Goal: Task Accomplishment & Management: Use online tool/utility

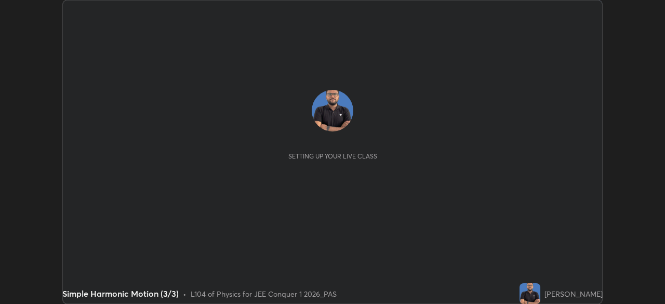
scroll to position [304, 664]
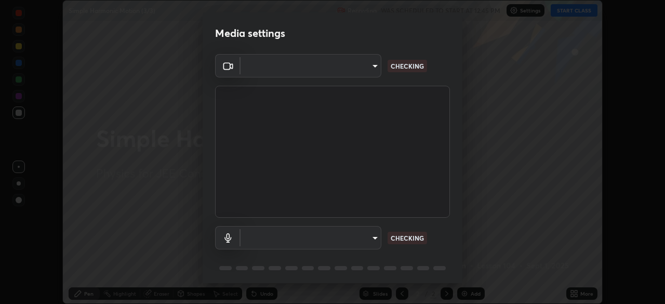
type input "b06fa8ff9ac4ffb7a92976e327235824ae8e01cfa839dbeb6f48655f2a6a4ac4"
click at [370, 237] on body "Erase all Simple Harmonic Motion (3/3) Recording WAS SCHEDULED TO START AT 12:4…" at bounding box center [332, 152] width 665 height 304
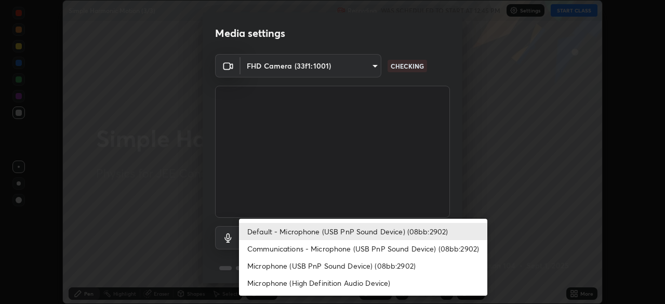
click at [330, 268] on li "Microphone (USB PnP Sound Device) (08bb:2902)" at bounding box center [363, 265] width 248 height 17
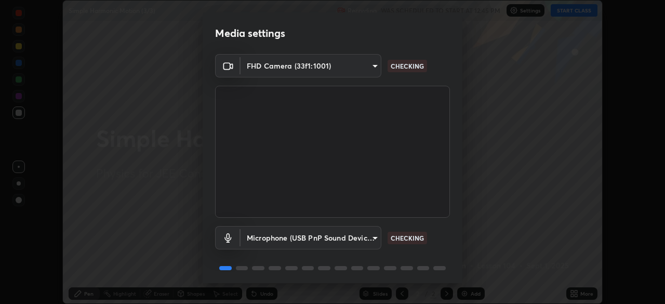
click at [323, 240] on body "Erase all Simple Harmonic Motion (3/3) Recording WAS SCHEDULED TO START AT 12:4…" at bounding box center [332, 152] width 665 height 304
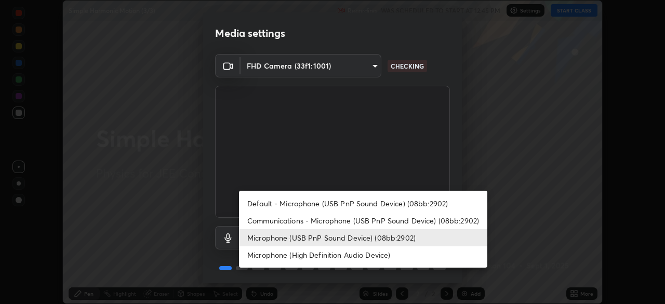
click at [315, 206] on li "Default - Microphone (USB PnP Sound Device) (08bb:2902)" at bounding box center [363, 203] width 248 height 17
type input "default"
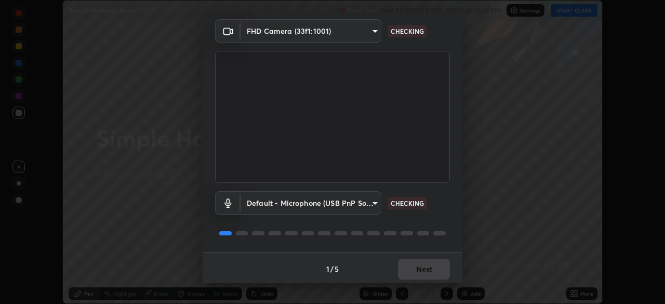
scroll to position [37, 0]
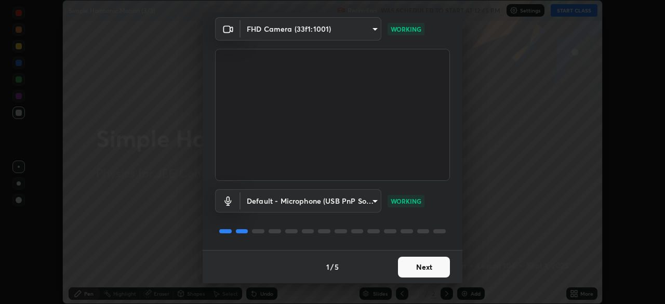
click at [420, 266] on button "Next" at bounding box center [424, 267] width 52 height 21
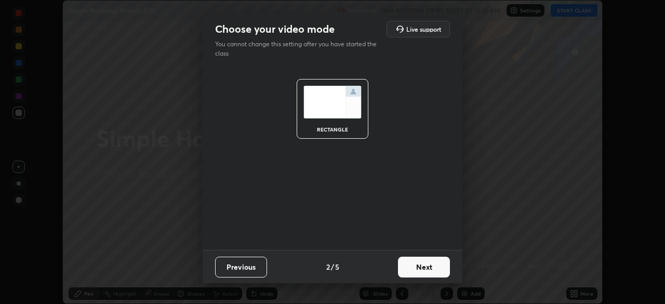
click at [426, 260] on button "Next" at bounding box center [424, 267] width 52 height 21
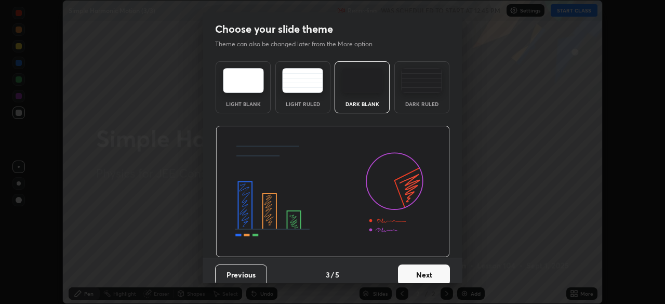
click at [429, 272] on button "Next" at bounding box center [424, 274] width 52 height 21
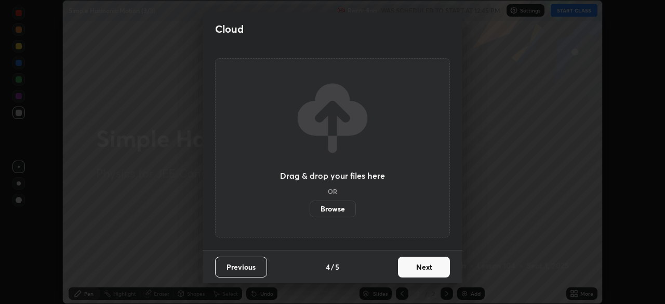
click at [435, 271] on button "Next" at bounding box center [424, 267] width 52 height 21
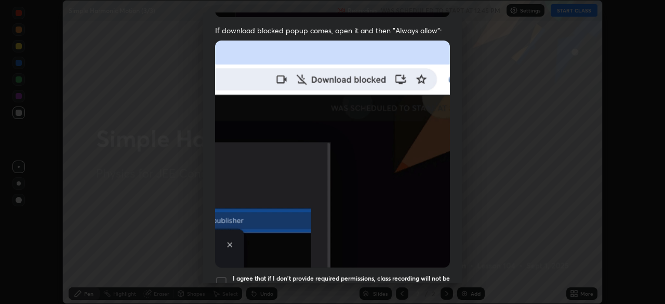
click at [416, 274] on h5 "I agree that if I don't provide required permissions, class recording will not …" at bounding box center [341, 282] width 217 height 16
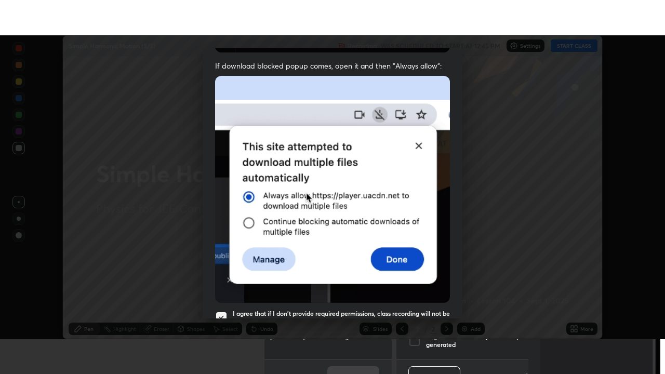
scroll to position [249, 0]
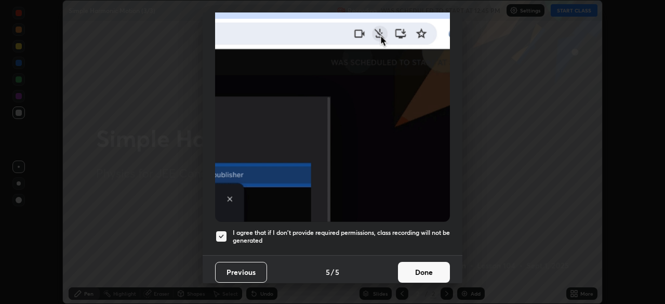
click at [428, 265] on button "Done" at bounding box center [424, 272] width 52 height 21
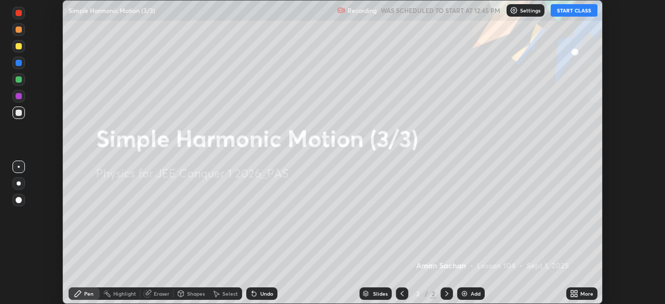
click at [575, 290] on icon at bounding box center [575, 291] width 3 height 3
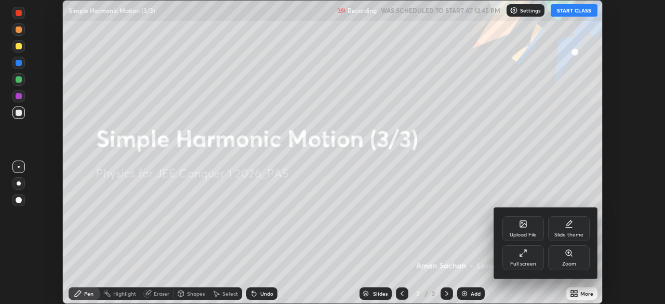
click at [533, 258] on div "Full screen" at bounding box center [523, 257] width 42 height 25
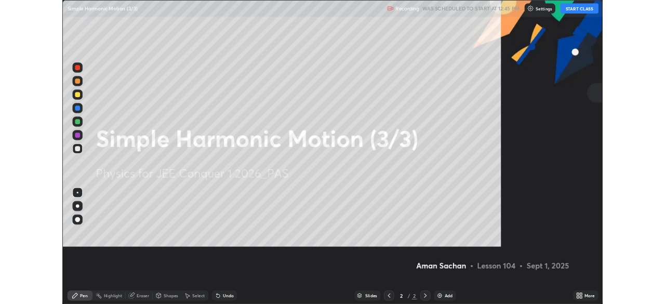
scroll to position [374, 665]
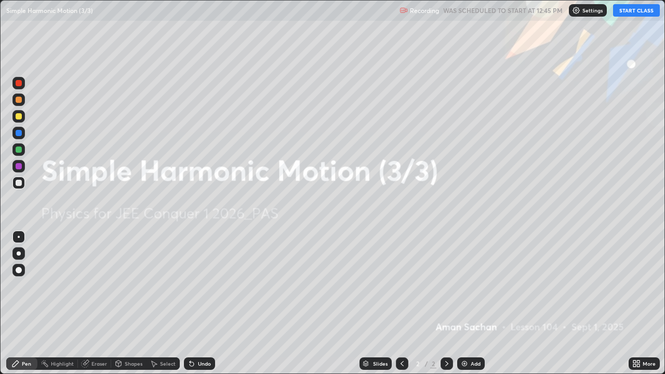
click at [633, 12] on button "START CLASS" at bounding box center [636, 10] width 47 height 12
click at [638, 303] on icon at bounding box center [638, 361] width 3 height 3
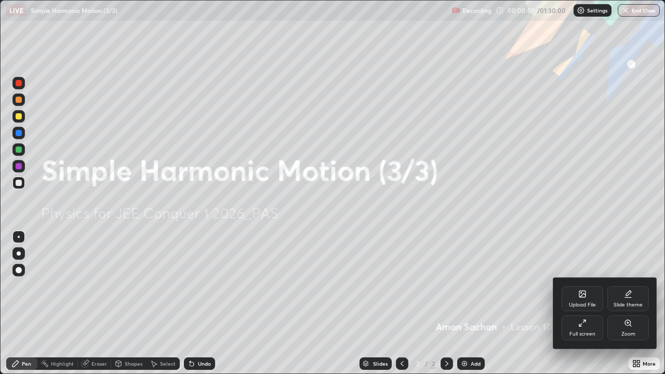
click at [627, 298] on icon at bounding box center [628, 298] width 6 height 0
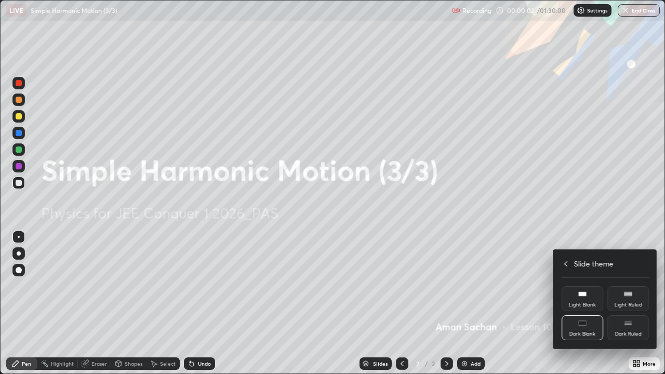
click at [623, 303] on div "Dark Ruled" at bounding box center [628, 333] width 26 height 5
click at [566, 263] on icon at bounding box center [565, 263] width 3 height 5
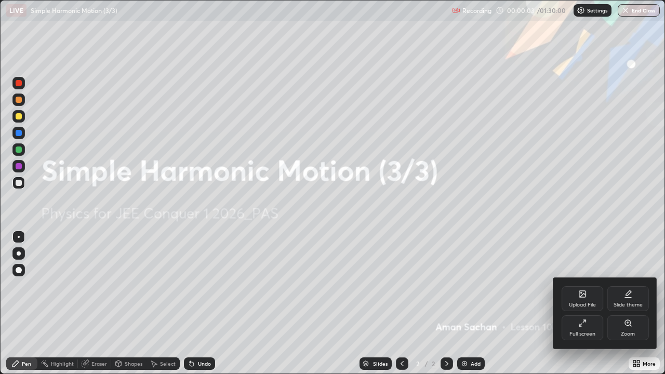
click at [564, 230] on div at bounding box center [332, 187] width 665 height 374
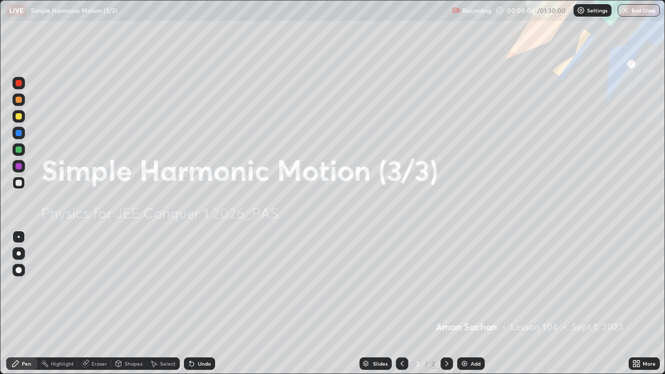
click at [468, 303] on div "Add" at bounding box center [471, 363] width 28 height 12
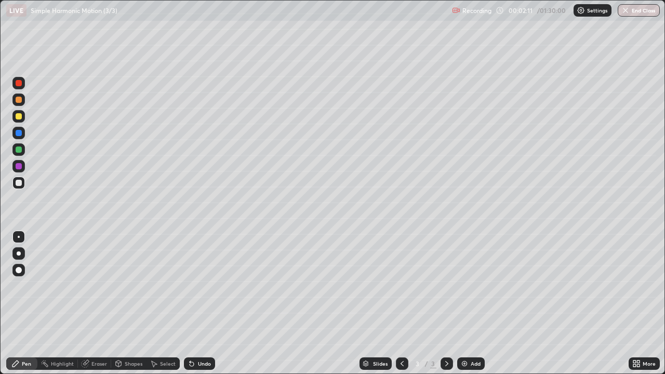
click at [19, 117] on div at bounding box center [19, 116] width 6 height 6
click at [19, 253] on div at bounding box center [19, 253] width 4 height 4
click at [19, 184] on div at bounding box center [19, 183] width 6 height 6
click at [21, 117] on div at bounding box center [19, 116] width 6 height 6
click at [18, 180] on div at bounding box center [19, 183] width 6 height 6
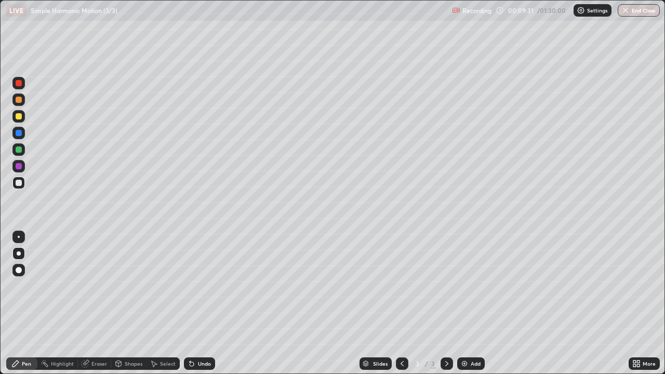
click at [198, 303] on div "Undo" at bounding box center [204, 363] width 13 height 5
click at [471, 303] on div "Add" at bounding box center [476, 363] width 10 height 5
click at [21, 115] on div at bounding box center [19, 116] width 6 height 6
click at [89, 303] on icon at bounding box center [85, 363] width 8 height 8
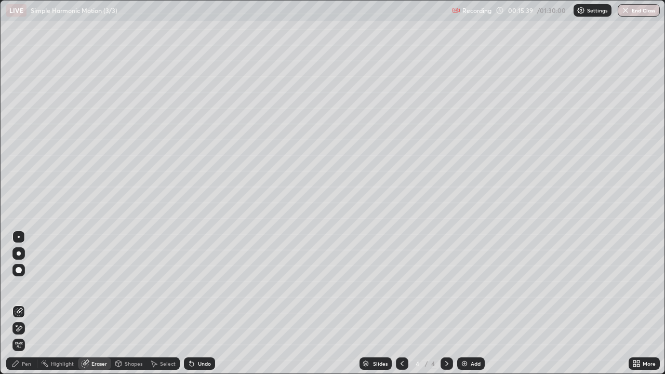
click at [28, 303] on div "Pen" at bounding box center [26, 363] width 9 height 5
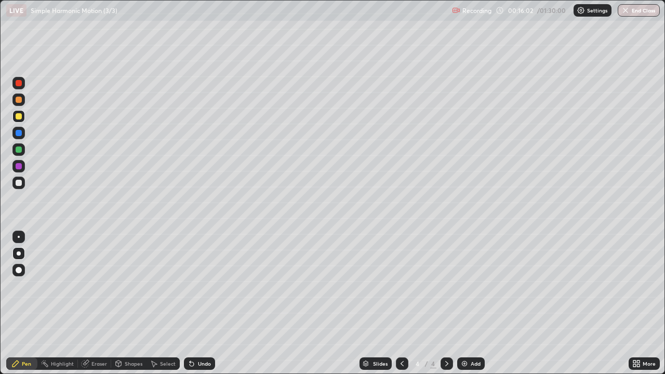
click at [19, 183] on div at bounding box center [19, 183] width 6 height 6
click at [19, 150] on div at bounding box center [19, 149] width 6 height 6
click at [19, 183] on div at bounding box center [19, 183] width 6 height 6
click at [193, 303] on icon at bounding box center [191, 363] width 8 height 8
click at [199, 303] on div "Undo" at bounding box center [204, 363] width 13 height 5
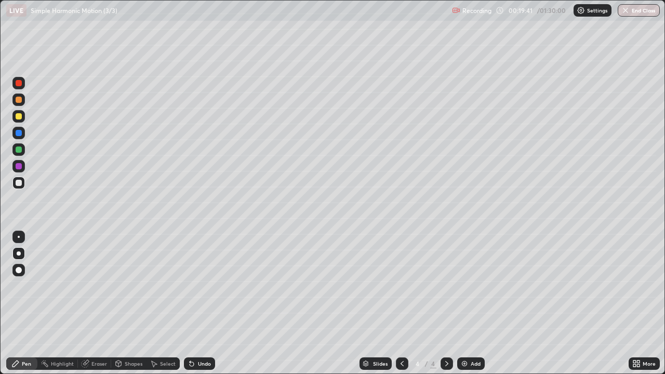
click at [199, 303] on div "Undo" at bounding box center [199, 363] width 31 height 12
click at [467, 303] on div "Add" at bounding box center [471, 363] width 28 height 12
click at [18, 132] on div at bounding box center [19, 133] width 6 height 6
click at [18, 116] on div at bounding box center [19, 116] width 6 height 6
click at [22, 183] on div at bounding box center [18, 183] width 12 height 12
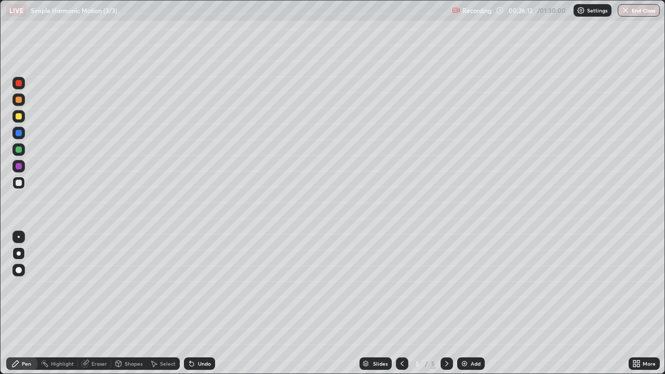
click at [466, 303] on img at bounding box center [464, 363] width 8 height 8
click at [21, 117] on div at bounding box center [19, 116] width 6 height 6
click at [122, 303] on div "Shapes" at bounding box center [128, 363] width 35 height 12
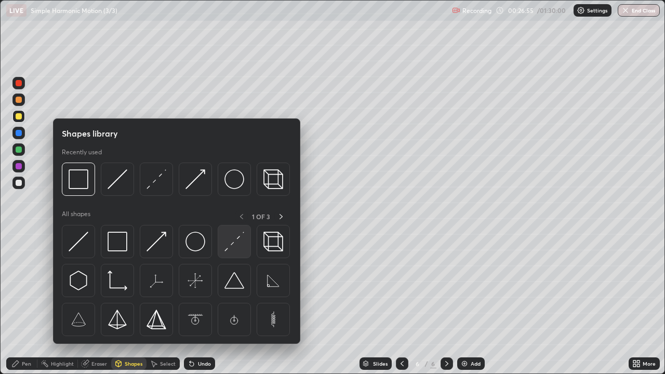
click at [229, 249] on img at bounding box center [234, 242] width 20 height 20
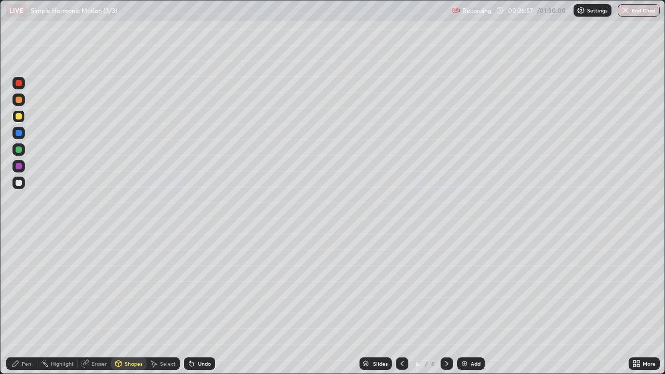
click at [23, 303] on div "Pen" at bounding box center [26, 363] width 9 height 5
click at [22, 184] on div at bounding box center [18, 183] width 12 height 12
click at [19, 237] on div at bounding box center [19, 237] width 2 height 2
click at [20, 116] on div at bounding box center [19, 116] width 6 height 6
click at [17, 185] on div at bounding box center [18, 183] width 12 height 12
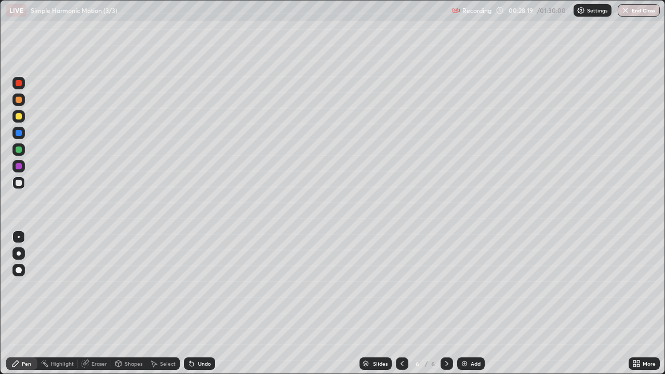
click at [19, 252] on div at bounding box center [19, 253] width 4 height 4
click at [18, 151] on div at bounding box center [19, 149] width 6 height 6
click at [19, 183] on div at bounding box center [19, 183] width 6 height 6
click at [19, 237] on div at bounding box center [19, 237] width 2 height 2
click at [19, 183] on div at bounding box center [19, 183] width 6 height 6
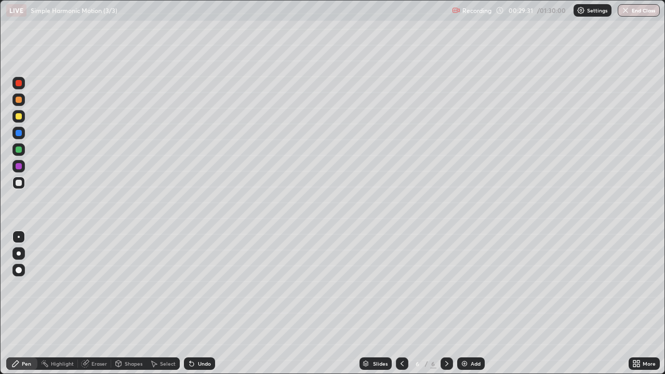
click at [21, 166] on div at bounding box center [19, 166] width 6 height 6
click at [18, 253] on div at bounding box center [19, 253] width 4 height 4
click at [17, 183] on div at bounding box center [19, 183] width 6 height 6
click at [19, 166] on div at bounding box center [19, 166] width 6 height 6
click at [18, 116] on div at bounding box center [19, 116] width 6 height 6
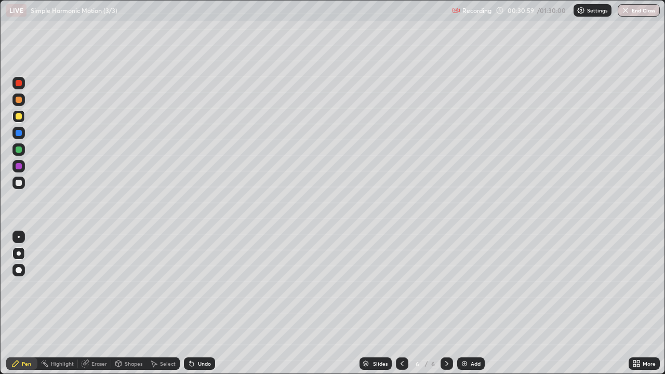
click at [17, 181] on div at bounding box center [19, 183] width 6 height 6
click at [23, 118] on div at bounding box center [18, 116] width 12 height 12
click at [130, 303] on div "Shapes" at bounding box center [134, 363] width 18 height 5
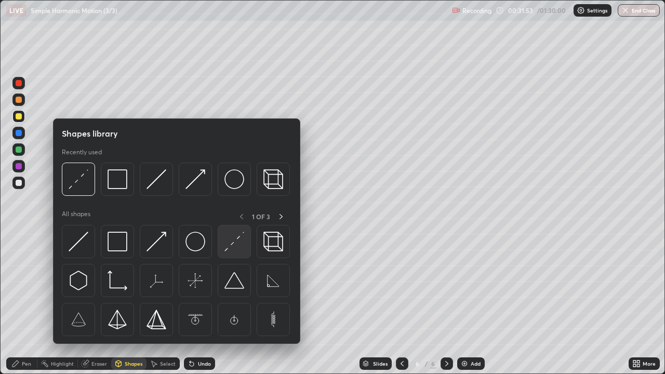
click at [230, 250] on img at bounding box center [234, 242] width 20 height 20
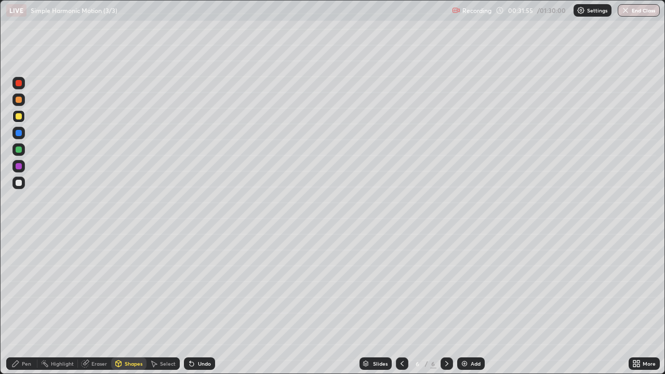
click at [24, 303] on div "Pen" at bounding box center [26, 363] width 9 height 5
click at [17, 188] on div at bounding box center [18, 183] width 12 height 12
click at [135, 303] on div "Shapes" at bounding box center [134, 363] width 18 height 5
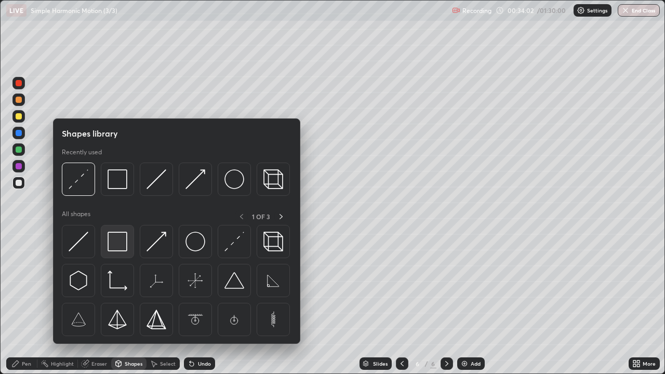
click at [115, 245] on img at bounding box center [118, 242] width 20 height 20
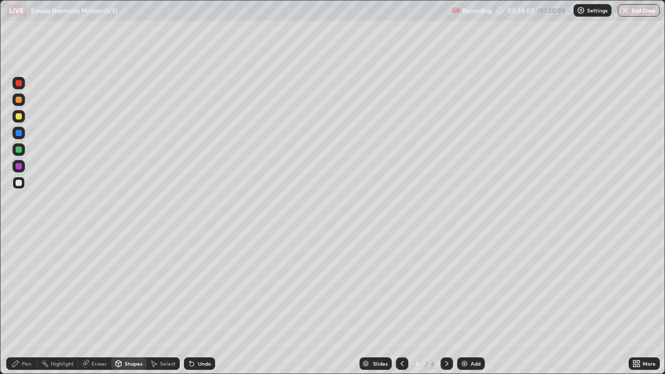
click at [18, 166] on div at bounding box center [19, 166] width 6 height 6
click at [19, 183] on div at bounding box center [19, 183] width 6 height 6
click at [19, 303] on div "Pen" at bounding box center [21, 363] width 31 height 12
click at [21, 185] on div at bounding box center [18, 183] width 12 height 12
click at [19, 151] on div at bounding box center [19, 149] width 6 height 6
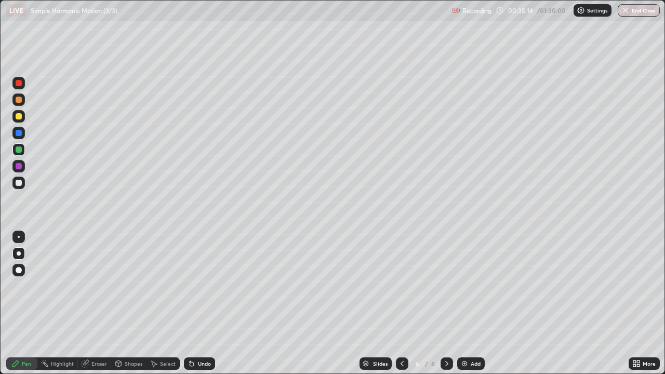
click at [89, 303] on div "Eraser" at bounding box center [94, 363] width 33 height 12
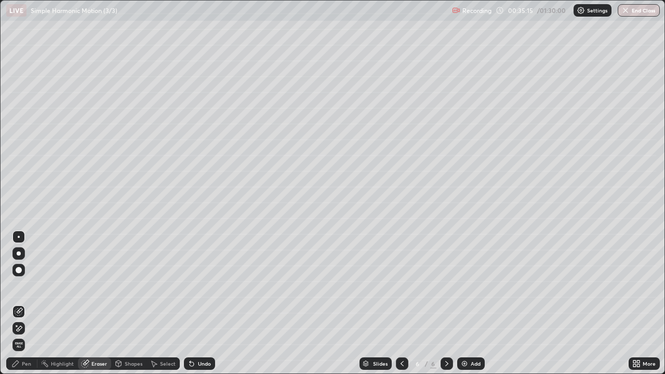
click at [19, 303] on icon at bounding box center [19, 328] width 8 height 9
click at [20, 303] on div "Pen" at bounding box center [21, 363] width 31 height 12
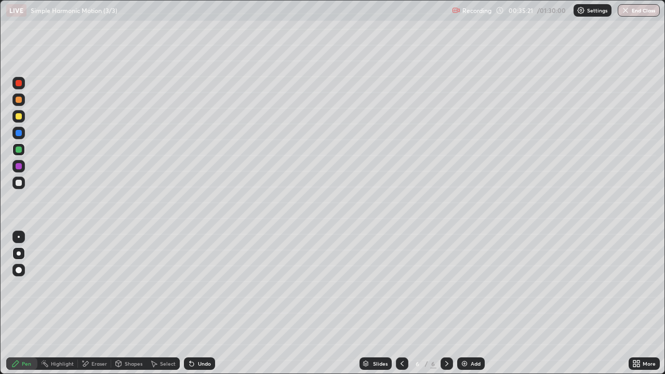
click at [19, 150] on div at bounding box center [19, 149] width 6 height 6
click at [200, 303] on div "Undo" at bounding box center [204, 363] width 13 height 5
click at [96, 303] on div "Eraser" at bounding box center [99, 363] width 16 height 5
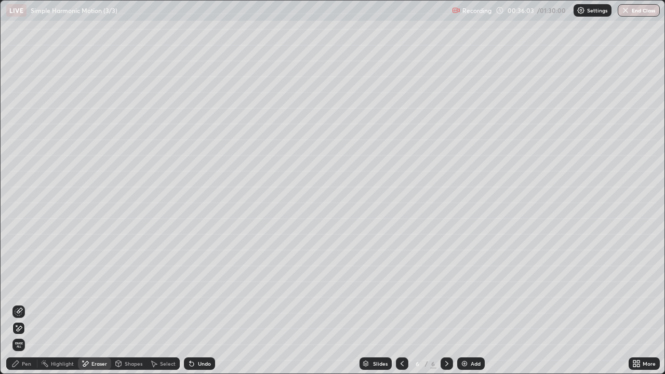
click at [26, 303] on div "Pen" at bounding box center [26, 363] width 9 height 5
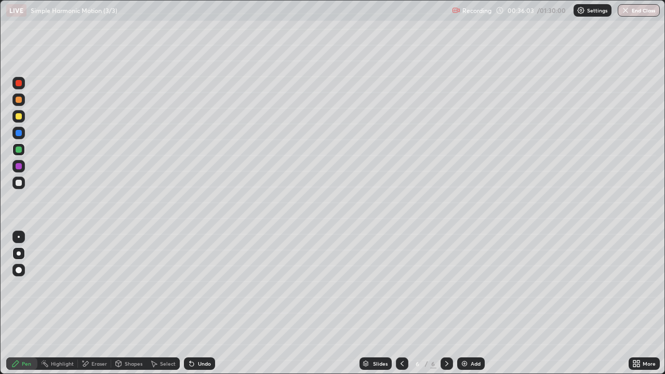
click at [21, 182] on div at bounding box center [19, 183] width 6 height 6
click at [19, 237] on div at bounding box center [19, 237] width 2 height 2
click at [203, 303] on div "Undo" at bounding box center [204, 363] width 13 height 5
click at [200, 303] on div "Undo" at bounding box center [204, 363] width 13 height 5
click at [160, 303] on div "Select" at bounding box center [168, 363] width 16 height 5
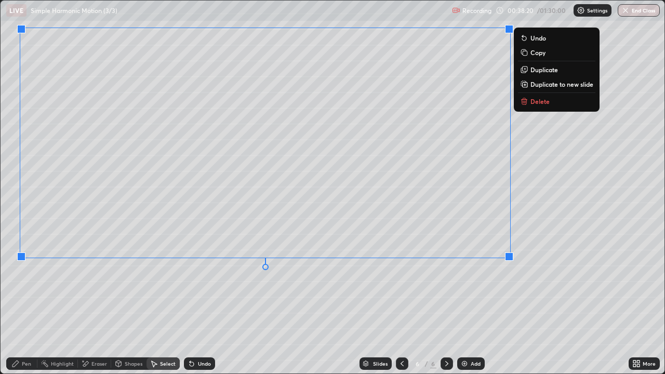
click at [45, 285] on div "0 ° Undo Copy Duplicate Duplicate to new slide Delete" at bounding box center [333, 187] width 664 height 373
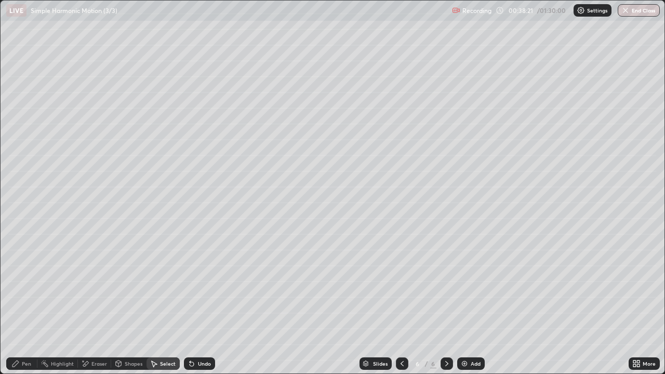
click at [19, 303] on icon at bounding box center [15, 363] width 8 height 8
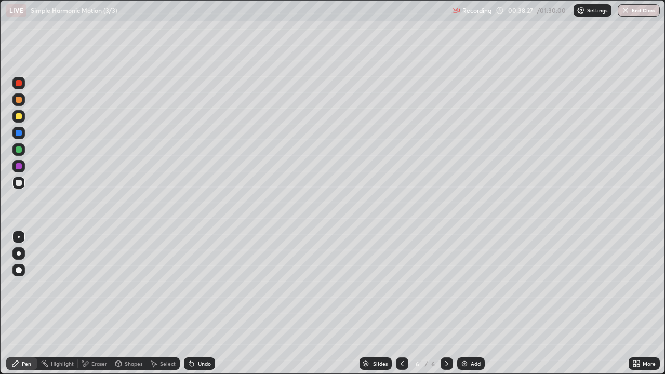
click at [20, 254] on div at bounding box center [19, 253] width 4 height 4
click at [19, 168] on div at bounding box center [19, 166] width 6 height 6
click at [19, 122] on div at bounding box center [18, 116] width 12 height 12
click at [160, 303] on div "Select" at bounding box center [168, 363] width 16 height 5
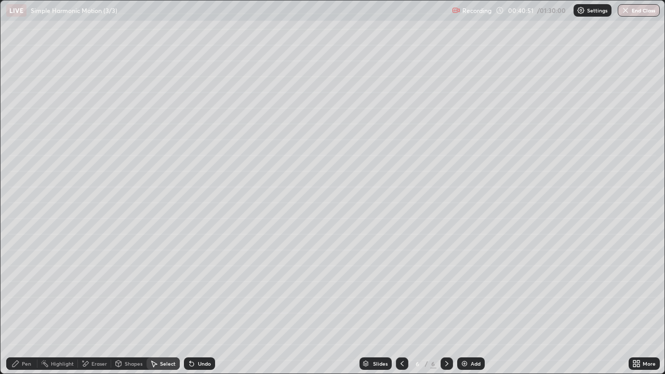
click at [14, 303] on div "Pen" at bounding box center [21, 363] width 31 height 12
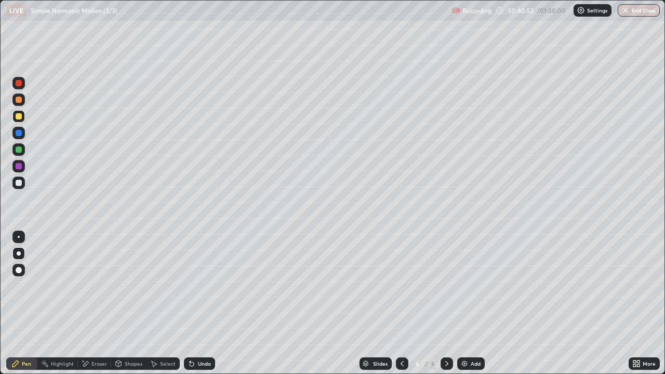
click at [16, 151] on div at bounding box center [19, 149] width 6 height 6
click at [16, 188] on div at bounding box center [18, 183] width 12 height 12
click at [465, 303] on img at bounding box center [464, 363] width 8 height 8
click at [19, 116] on div at bounding box center [19, 116] width 6 height 6
click at [14, 183] on div at bounding box center [18, 183] width 12 height 12
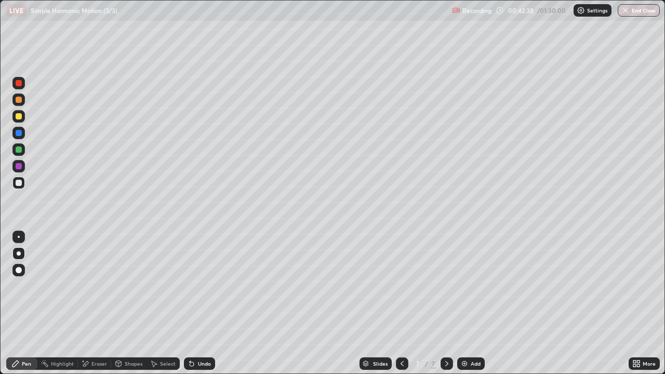
click at [20, 147] on div at bounding box center [19, 149] width 6 height 6
click at [19, 181] on div at bounding box center [19, 183] width 6 height 6
click at [19, 117] on div at bounding box center [19, 116] width 6 height 6
click at [18, 181] on div at bounding box center [19, 183] width 6 height 6
click at [192, 303] on icon at bounding box center [191, 363] width 8 height 8
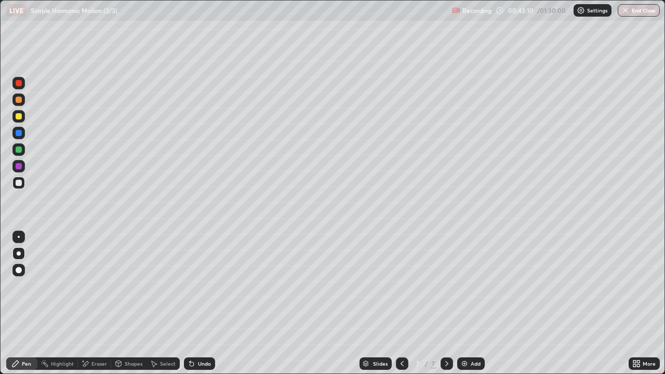
click at [21, 183] on div at bounding box center [19, 183] width 6 height 6
click at [196, 303] on div "Undo" at bounding box center [199, 363] width 31 height 12
click at [90, 303] on div "Eraser" at bounding box center [94, 363] width 33 height 12
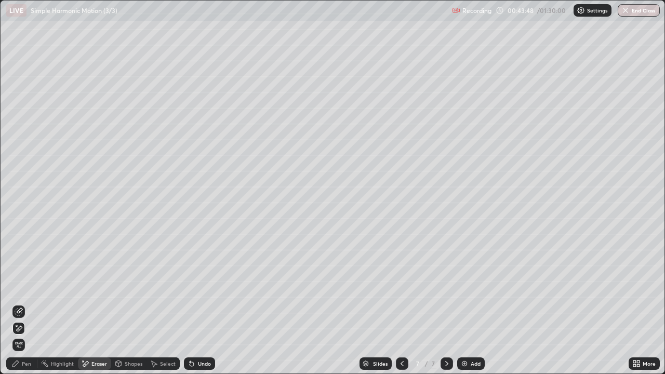
click at [160, 303] on div "Select" at bounding box center [168, 363] width 16 height 5
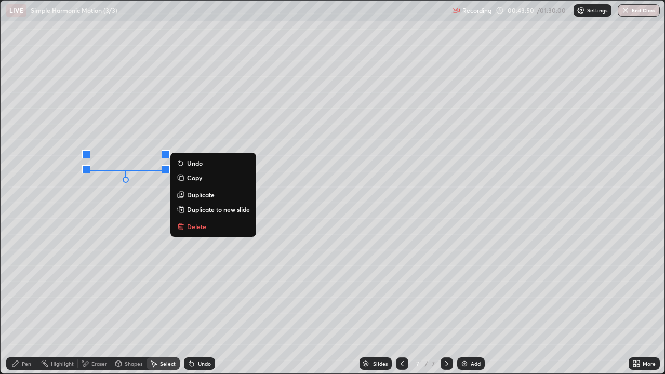
click at [116, 212] on div "0 ° Undo Copy Duplicate Duplicate to new slide Delete" at bounding box center [333, 187] width 664 height 373
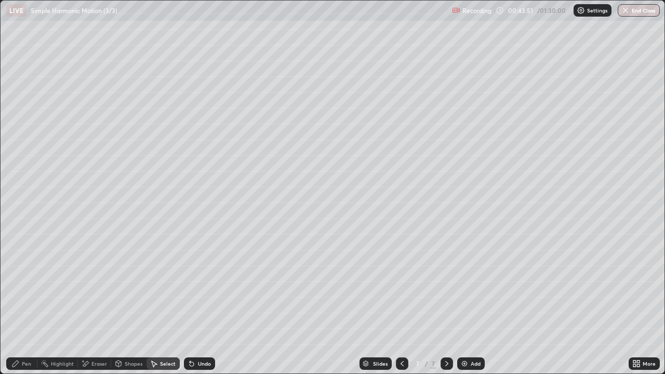
click at [89, 303] on div "Eraser" at bounding box center [94, 363] width 33 height 12
click at [29, 303] on div "Pen" at bounding box center [26, 363] width 9 height 5
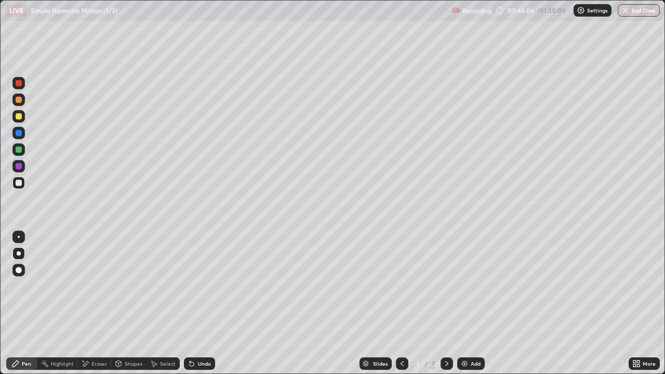
click at [18, 184] on div at bounding box center [19, 183] width 6 height 6
click at [638, 303] on icon at bounding box center [638, 361] width 3 height 3
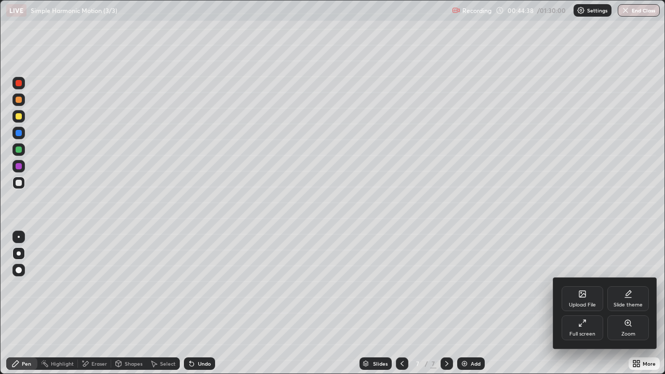
click at [627, 299] on div "Slide theme" at bounding box center [628, 298] width 42 height 25
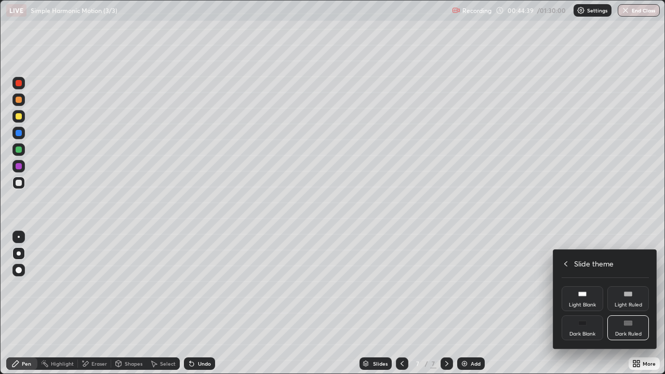
click at [566, 263] on icon at bounding box center [565, 264] width 8 height 8
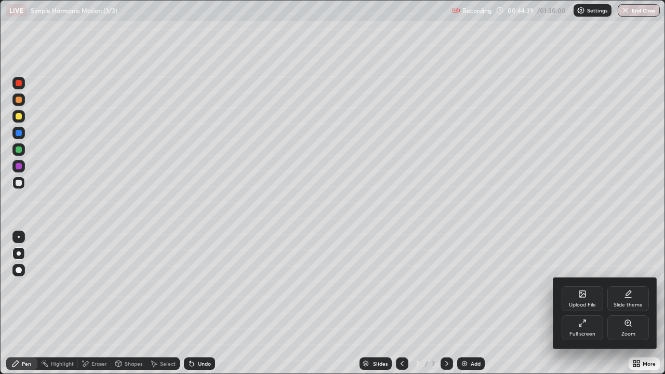
click at [579, 303] on div "Full screen" at bounding box center [582, 327] width 42 height 25
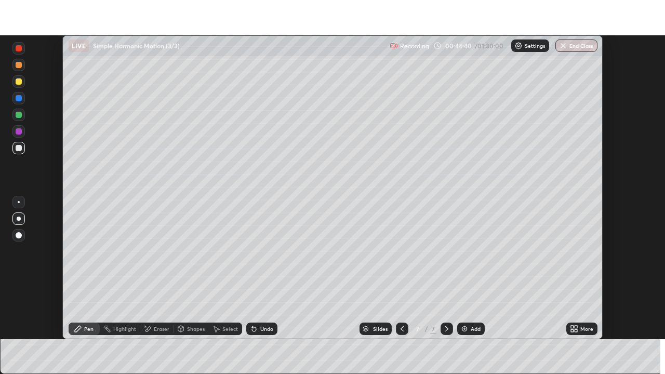
scroll to position [51629, 51268]
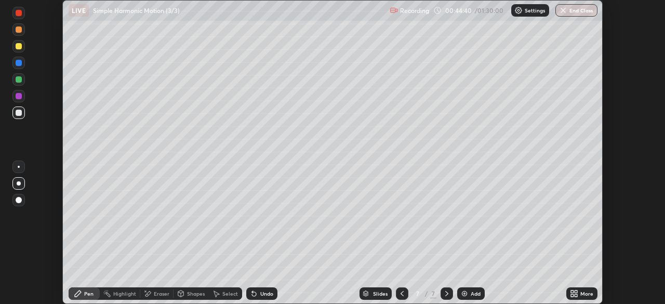
click at [575, 295] on icon at bounding box center [575, 295] width 3 height 3
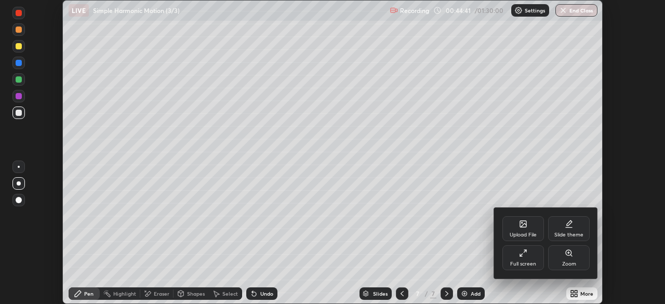
click at [514, 257] on div "Full screen" at bounding box center [523, 257] width 42 height 25
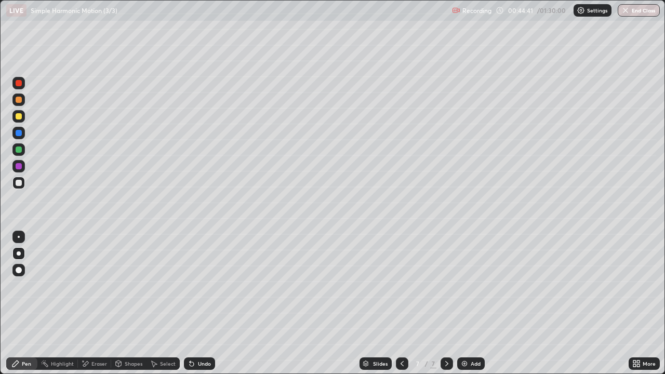
scroll to position [374, 665]
click at [19, 149] on div at bounding box center [19, 149] width 6 height 6
click at [20, 182] on div at bounding box center [19, 183] width 6 height 6
click at [195, 303] on div "Undo" at bounding box center [199, 363] width 31 height 12
click at [196, 303] on div "Undo" at bounding box center [199, 363] width 31 height 12
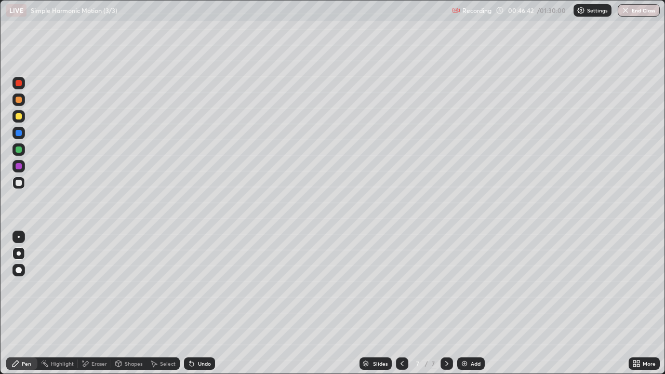
click at [198, 303] on div "Undo" at bounding box center [204, 363] width 13 height 5
click at [201, 303] on div "Undo" at bounding box center [204, 363] width 13 height 5
click at [22, 154] on div at bounding box center [18, 149] width 12 height 12
click at [98, 303] on div "Eraser" at bounding box center [99, 363] width 16 height 5
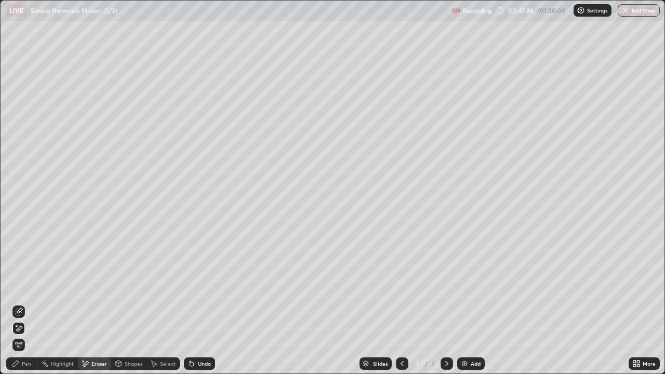
click at [23, 303] on div "Pen" at bounding box center [26, 363] width 9 height 5
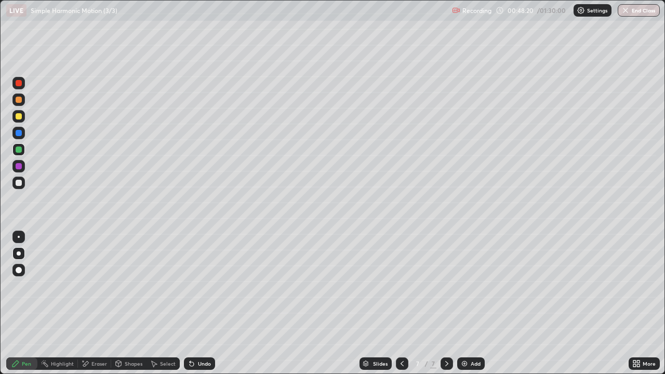
click at [18, 184] on div at bounding box center [19, 183] width 6 height 6
click at [19, 116] on div at bounding box center [19, 116] width 6 height 6
click at [19, 183] on div at bounding box center [19, 183] width 6 height 6
click at [401, 303] on icon at bounding box center [402, 363] width 8 height 8
click at [445, 303] on icon at bounding box center [446, 363] width 8 height 8
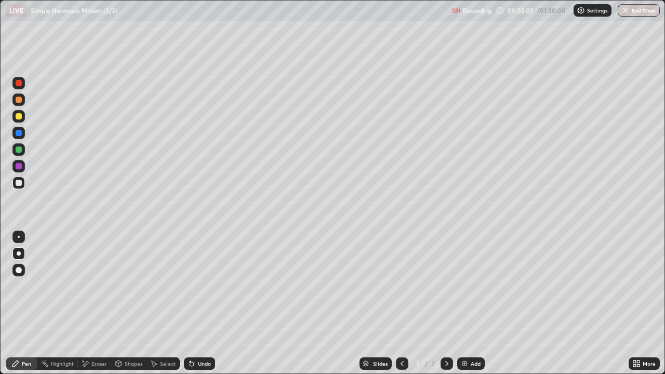
click at [167, 303] on div "Select" at bounding box center [168, 363] width 16 height 5
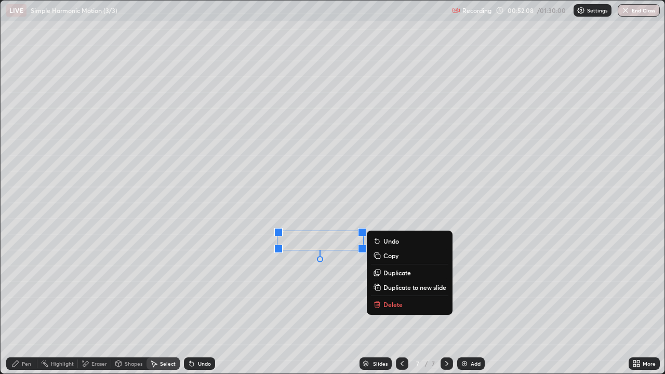
click at [320, 291] on div "0 ° Undo Copy Duplicate Duplicate to new slide Delete" at bounding box center [333, 187] width 664 height 373
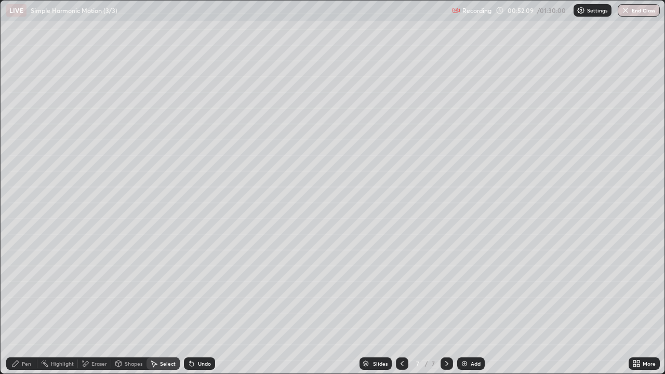
click at [22, 303] on div "Pen" at bounding box center [26, 363] width 9 height 5
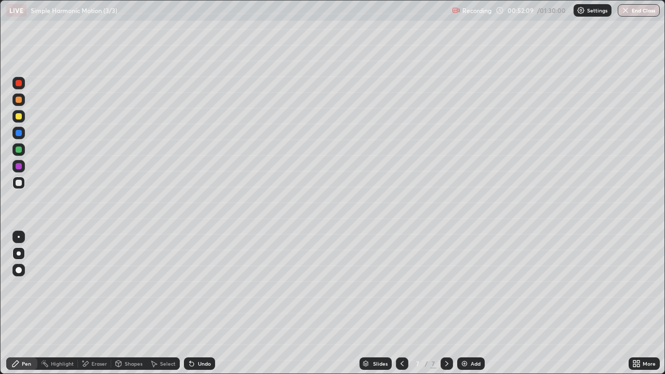
click at [19, 237] on div at bounding box center [19, 237] width 2 height 2
click at [192, 303] on icon at bounding box center [192, 364] width 4 height 4
click at [194, 303] on icon at bounding box center [191, 363] width 8 height 8
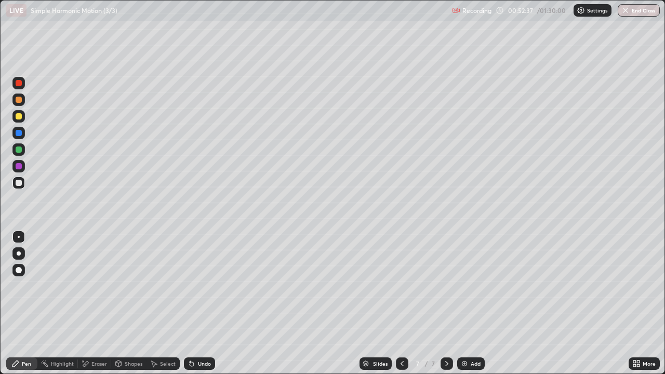
click at [190, 303] on icon at bounding box center [192, 364] width 4 height 4
click at [195, 303] on div "Undo" at bounding box center [199, 363] width 31 height 12
click at [198, 303] on div "Undo" at bounding box center [204, 363] width 13 height 5
click at [191, 303] on icon at bounding box center [191, 363] width 8 height 8
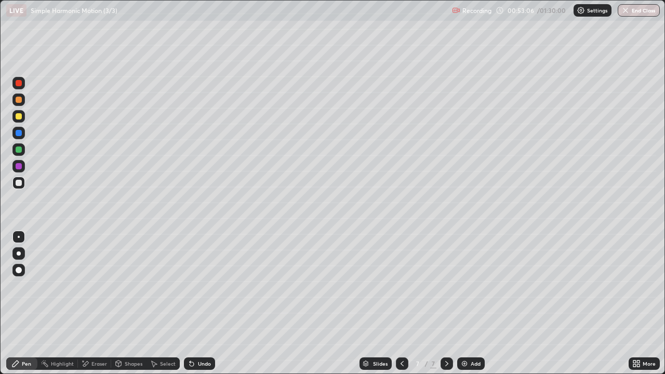
click at [94, 303] on div "Eraser" at bounding box center [99, 363] width 16 height 5
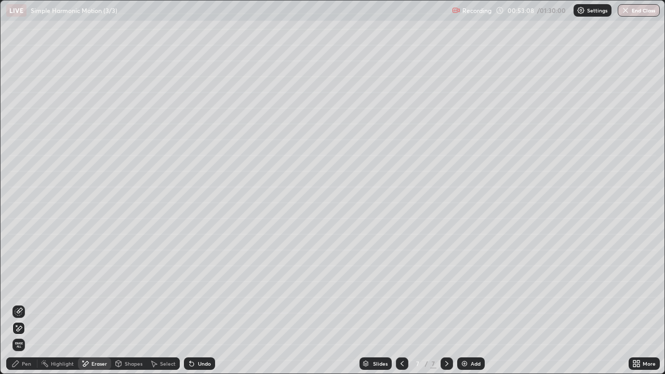
click at [18, 303] on icon at bounding box center [15, 363] width 8 height 8
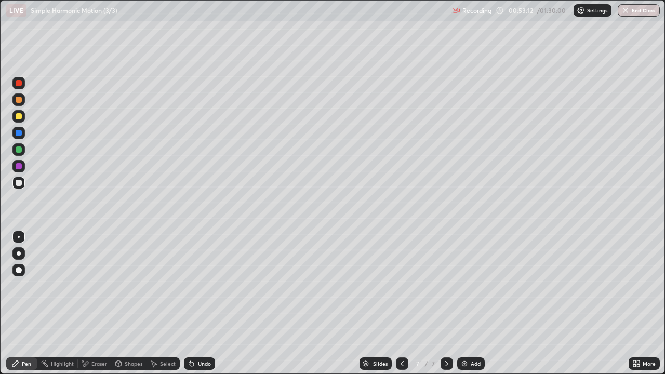
click at [22, 253] on div at bounding box center [18, 253] width 12 height 12
click at [90, 303] on div "Eraser" at bounding box center [94, 363] width 33 height 12
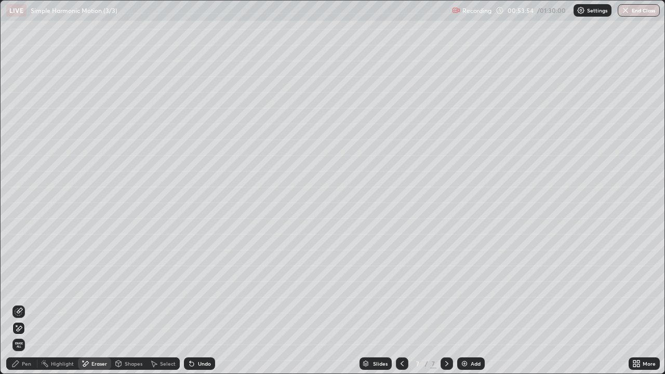
click at [21, 303] on div "Pen" at bounding box center [21, 363] width 31 height 12
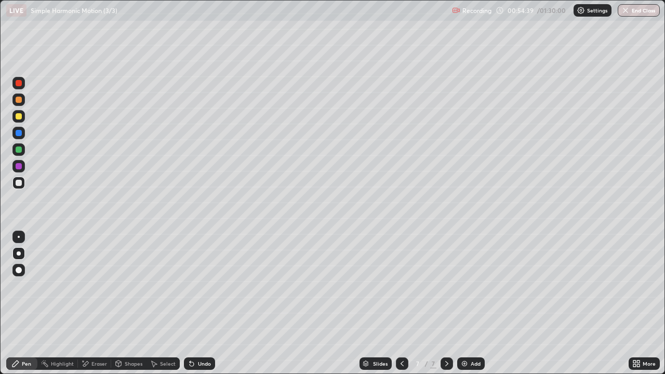
click at [398, 303] on div at bounding box center [402, 363] width 12 height 21
click at [402, 303] on div at bounding box center [402, 363] width 12 height 21
click at [396, 303] on div at bounding box center [402, 363] width 12 height 21
click at [441, 303] on div at bounding box center [446, 363] width 12 height 12
click at [446, 303] on icon at bounding box center [446, 363] width 8 height 8
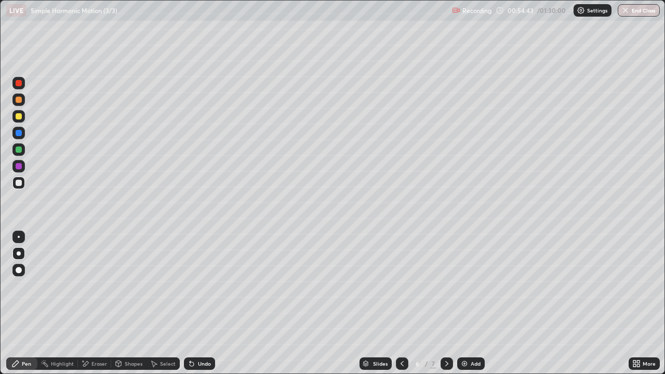
click at [446, 303] on icon at bounding box center [446, 363] width 8 height 8
click at [165, 303] on div "Select" at bounding box center [168, 363] width 16 height 5
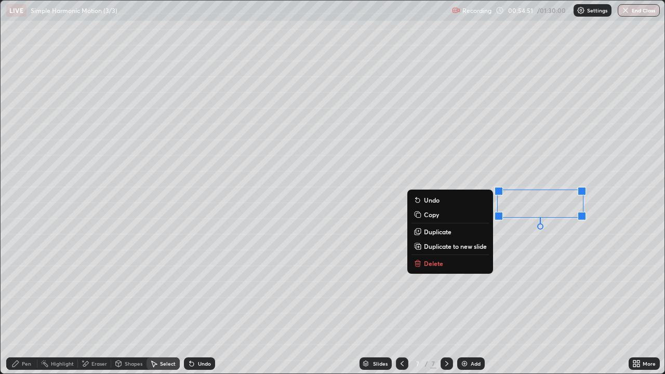
click at [17, 303] on icon at bounding box center [15, 363] width 6 height 6
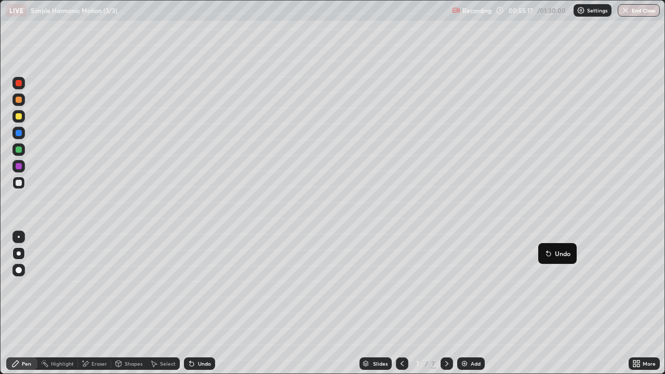
click at [544, 249] on button "Undo" at bounding box center [557, 253] width 30 height 12
click at [196, 303] on div "Undo" at bounding box center [199, 363] width 31 height 12
click at [195, 303] on div "Undo" at bounding box center [199, 363] width 31 height 12
click at [199, 303] on div "Undo" at bounding box center [204, 363] width 13 height 5
click at [22, 167] on div at bounding box center [18, 166] width 12 height 12
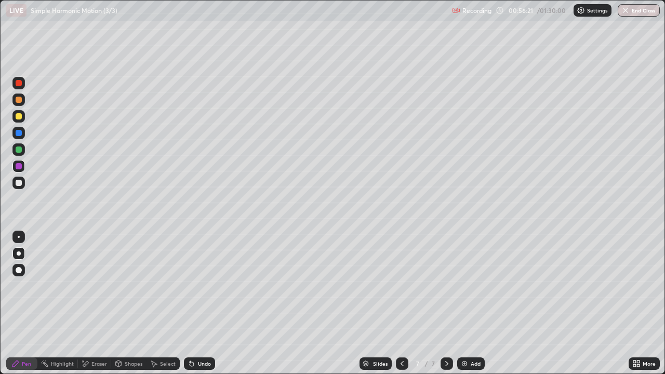
click at [20, 151] on div at bounding box center [19, 149] width 6 height 6
click at [18, 133] on div at bounding box center [19, 133] width 6 height 6
click at [465, 303] on img at bounding box center [464, 363] width 8 height 8
click at [19, 184] on div at bounding box center [19, 183] width 6 height 6
click at [19, 150] on div at bounding box center [19, 149] width 6 height 6
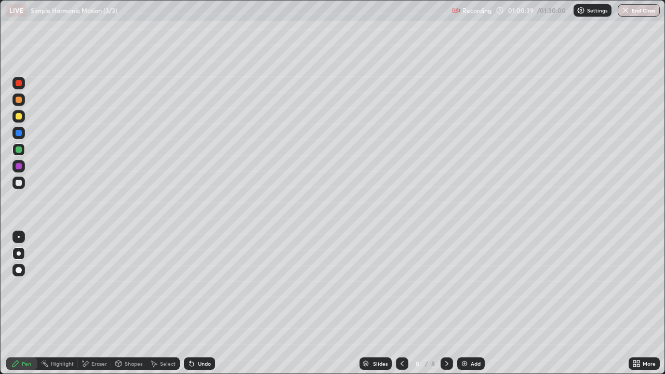
click at [20, 178] on div at bounding box center [18, 183] width 12 height 12
click at [15, 144] on div at bounding box center [18, 149] width 12 height 12
click at [19, 183] on div at bounding box center [19, 183] width 6 height 6
click at [198, 303] on div "Undo" at bounding box center [204, 363] width 13 height 5
click at [194, 303] on icon at bounding box center [191, 363] width 8 height 8
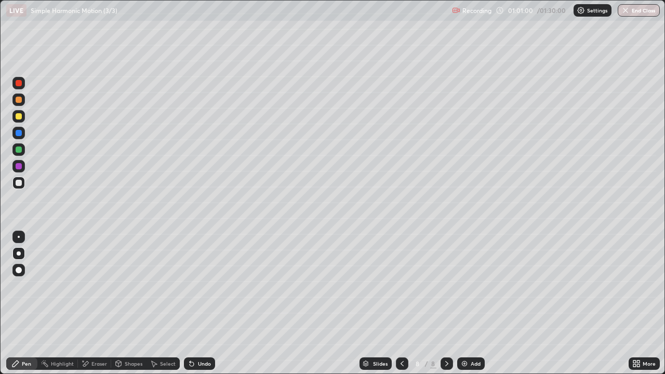
click at [20, 151] on div at bounding box center [19, 149] width 6 height 6
click at [17, 183] on div at bounding box center [19, 183] width 6 height 6
click at [89, 303] on div "Eraser" at bounding box center [94, 363] width 33 height 12
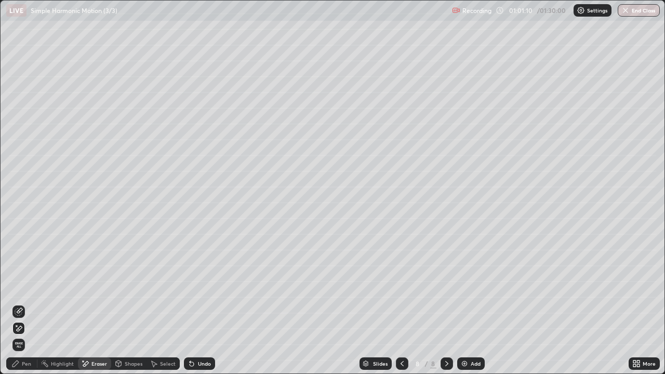
click at [21, 303] on div "Pen" at bounding box center [21, 363] width 31 height 12
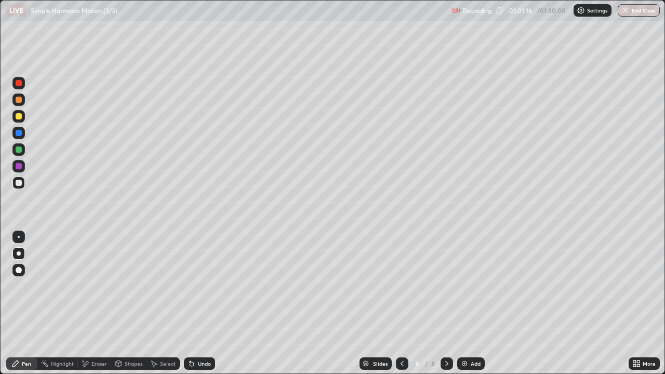
click at [20, 151] on div at bounding box center [19, 149] width 6 height 6
click at [200, 303] on div "Undo" at bounding box center [204, 363] width 13 height 5
click at [20, 187] on div at bounding box center [18, 183] width 12 height 12
click at [201, 303] on div "Undo" at bounding box center [204, 363] width 13 height 5
click at [200, 303] on div "Undo" at bounding box center [204, 363] width 13 height 5
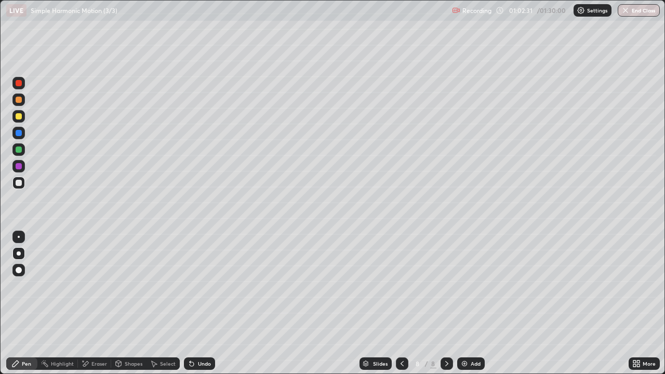
click at [15, 133] on div at bounding box center [18, 133] width 12 height 12
click at [125, 303] on div "Shapes" at bounding box center [134, 363] width 18 height 5
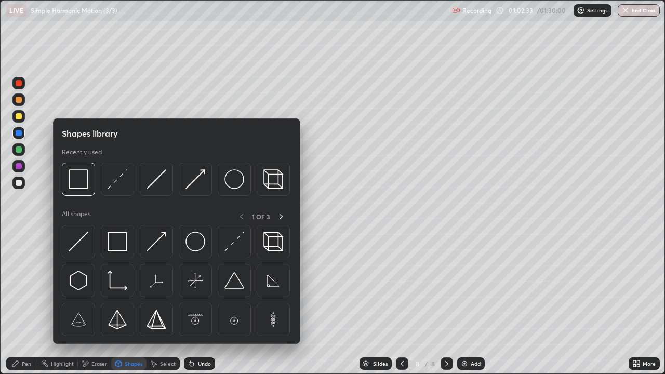
click at [228, 245] on img at bounding box center [234, 242] width 20 height 20
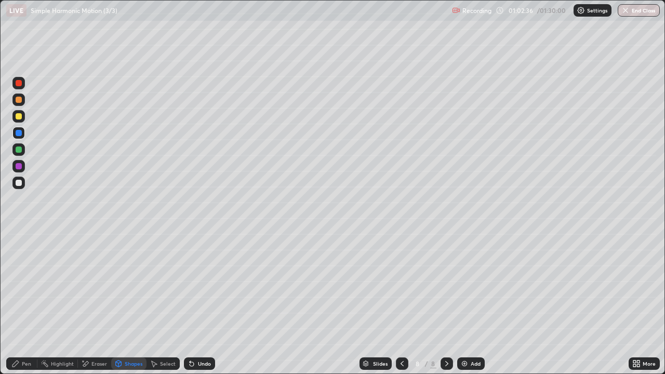
click at [22, 303] on div "Pen" at bounding box center [26, 363] width 9 height 5
click at [18, 116] on div at bounding box center [19, 116] width 6 height 6
click at [19, 117] on div at bounding box center [19, 116] width 6 height 6
click at [135, 303] on div "Shapes" at bounding box center [134, 363] width 18 height 5
click at [26, 303] on div "Pen" at bounding box center [26, 363] width 9 height 5
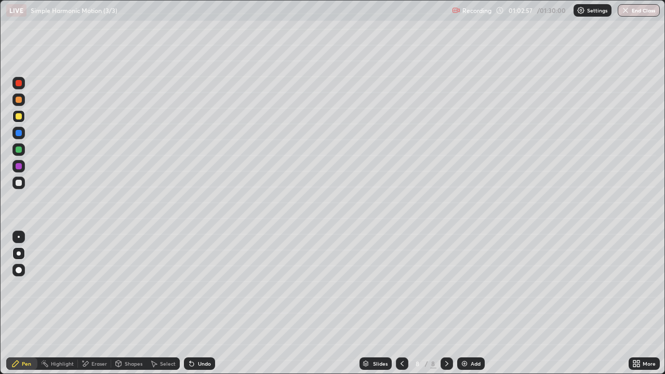
click at [19, 177] on div at bounding box center [18, 183] width 12 height 12
click at [205, 303] on div "Undo" at bounding box center [204, 363] width 13 height 5
click at [193, 303] on icon at bounding box center [191, 363] width 8 height 8
click at [198, 303] on div "Undo" at bounding box center [204, 363] width 13 height 5
click at [194, 303] on icon at bounding box center [191, 363] width 8 height 8
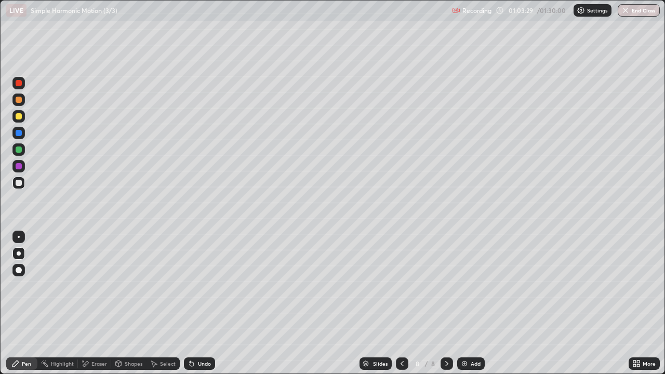
click at [190, 303] on icon at bounding box center [192, 364] width 4 height 4
click at [195, 303] on div "Undo" at bounding box center [199, 363] width 31 height 12
click at [199, 303] on div "Undo" at bounding box center [204, 363] width 13 height 5
click at [198, 303] on div "Undo" at bounding box center [204, 363] width 13 height 5
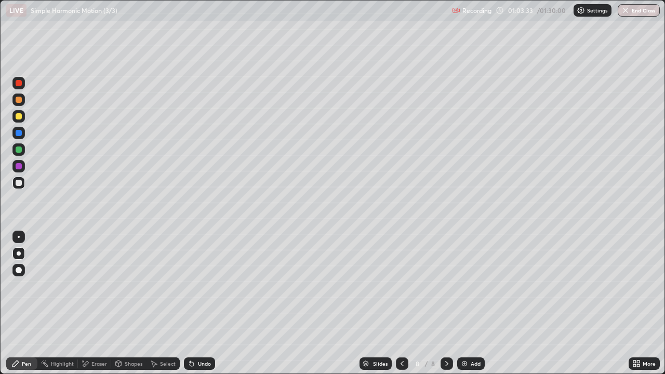
click at [120, 303] on icon at bounding box center [119, 363] width 6 height 6
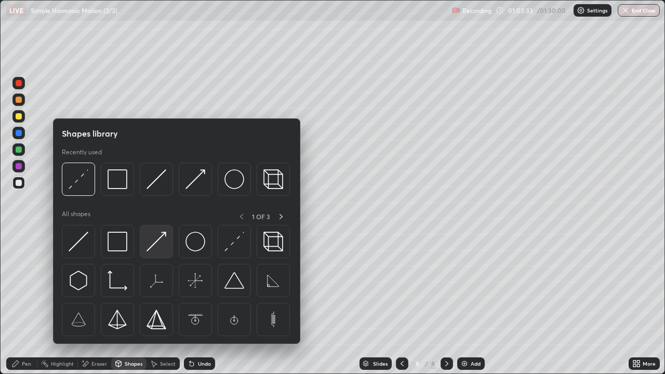
click at [157, 236] on img at bounding box center [156, 242] width 20 height 20
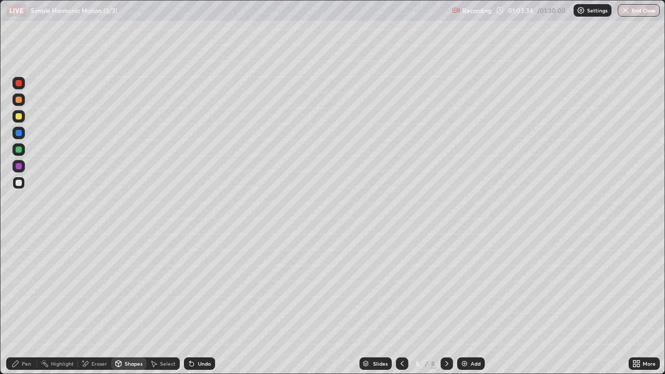
click at [21, 117] on div at bounding box center [19, 116] width 6 height 6
click at [16, 303] on div "Pen" at bounding box center [21, 363] width 31 height 12
click at [22, 182] on div at bounding box center [18, 183] width 12 height 12
click at [162, 303] on div "Select" at bounding box center [168, 363] width 16 height 5
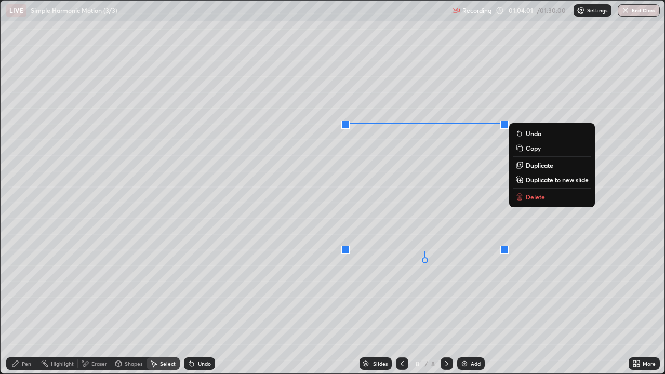
click at [539, 166] on p "Duplicate" at bounding box center [540, 165] width 28 height 8
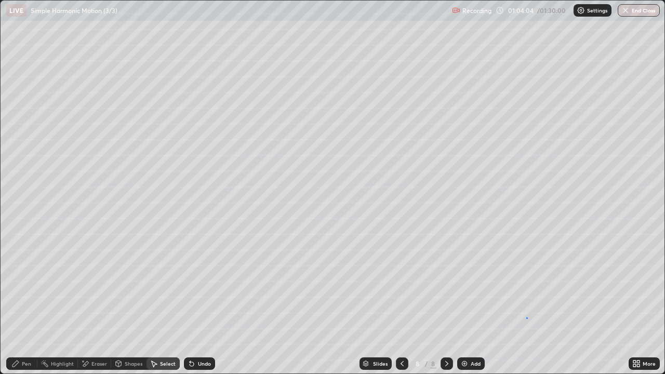
click at [526, 303] on div "0 ° Undo Copy Duplicate Duplicate to new slide Delete" at bounding box center [333, 187] width 664 height 373
click at [91, 303] on div "Eraser" at bounding box center [99, 363] width 16 height 5
click at [26, 303] on div "Pen" at bounding box center [26, 363] width 9 height 5
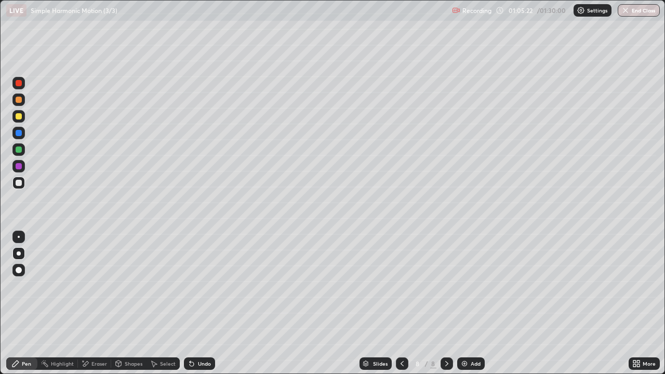
click at [86, 303] on icon at bounding box center [86, 363] width 6 height 5
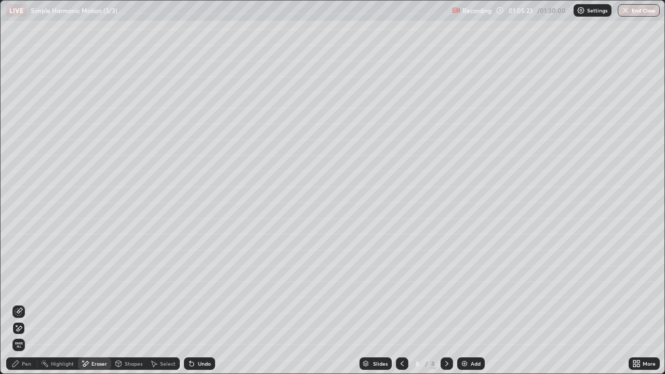
click at [18, 303] on icon at bounding box center [19, 311] width 8 height 8
click at [20, 303] on icon at bounding box center [15, 363] width 8 height 8
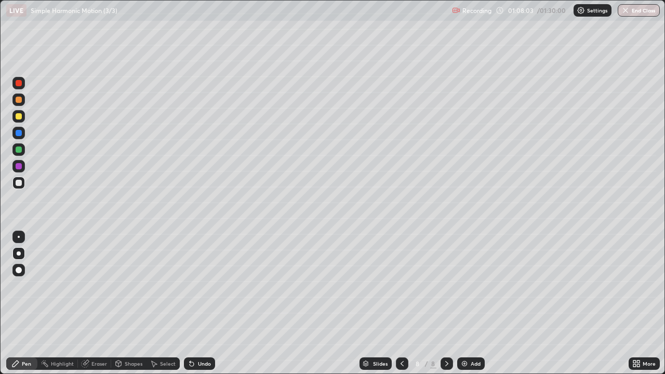
click at [465, 303] on img at bounding box center [464, 363] width 8 height 8
click at [20, 116] on div at bounding box center [19, 116] width 6 height 6
click at [125, 303] on div "Shapes" at bounding box center [134, 363] width 18 height 5
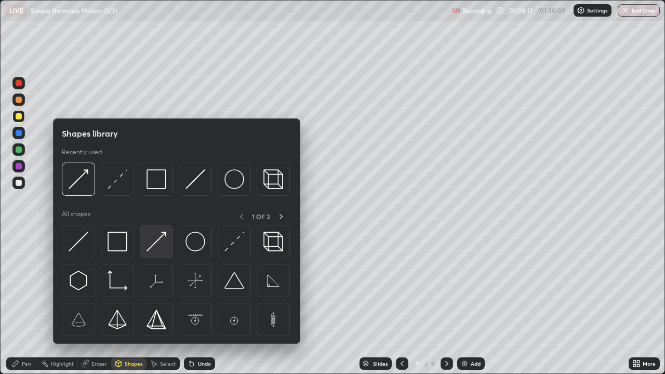
click at [155, 248] on img at bounding box center [156, 242] width 20 height 20
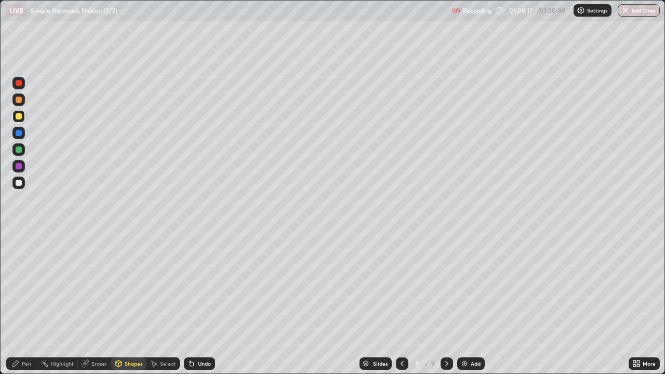
click at [20, 303] on icon at bounding box center [15, 363] width 8 height 8
click at [20, 184] on div at bounding box center [19, 183] width 6 height 6
click at [20, 151] on div at bounding box center [19, 149] width 6 height 6
click at [92, 303] on div "Eraser" at bounding box center [99, 363] width 16 height 5
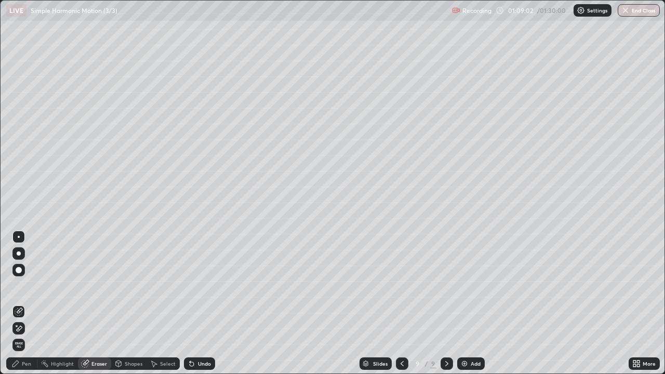
click at [400, 303] on icon at bounding box center [401, 363] width 3 height 5
click at [445, 303] on icon at bounding box center [446, 363] width 8 height 8
click at [23, 303] on div "Pen" at bounding box center [26, 363] width 9 height 5
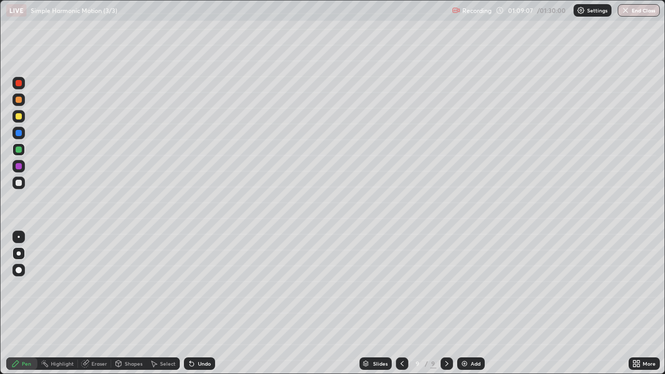
click at [18, 182] on div at bounding box center [19, 183] width 6 height 6
click at [21, 117] on div at bounding box center [19, 116] width 6 height 6
click at [136, 303] on div "Shapes" at bounding box center [134, 363] width 18 height 5
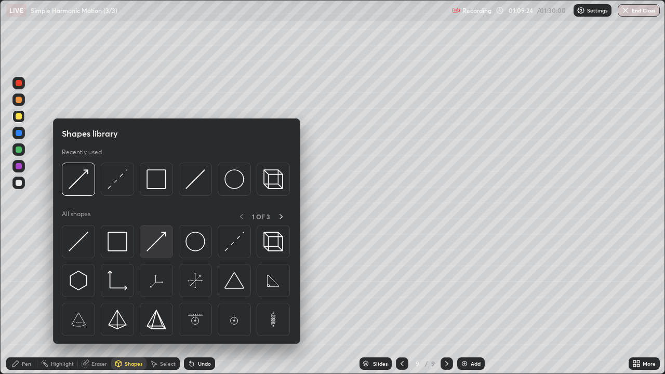
click at [154, 247] on img at bounding box center [156, 242] width 20 height 20
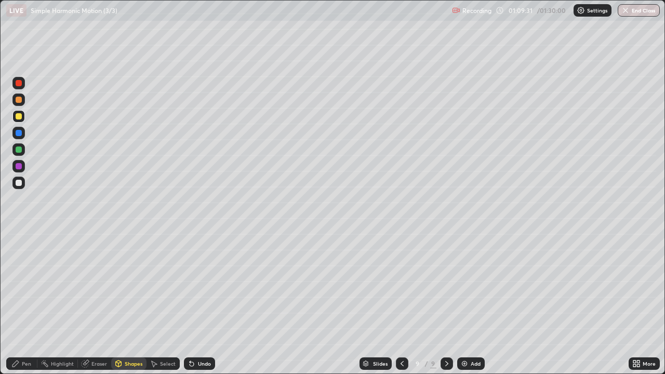
click at [21, 303] on div "Pen" at bounding box center [21, 363] width 31 height 12
click at [22, 183] on div at bounding box center [18, 183] width 12 height 12
click at [400, 303] on div at bounding box center [402, 363] width 12 height 12
click at [402, 303] on icon at bounding box center [402, 363] width 8 height 8
click at [446, 303] on icon at bounding box center [446, 363] width 8 height 8
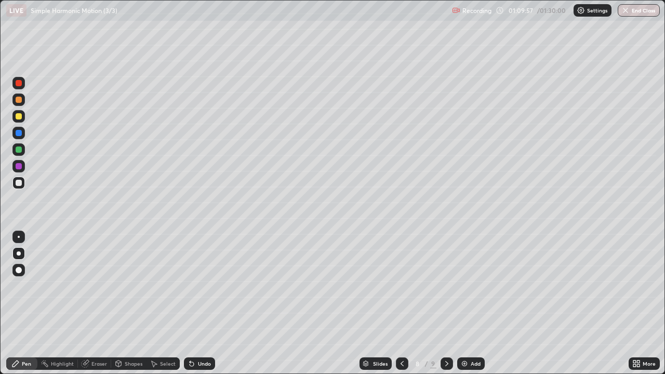
click at [446, 303] on icon at bounding box center [446, 363] width 8 height 8
click at [20, 150] on div at bounding box center [19, 149] width 6 height 6
click at [19, 183] on div at bounding box center [19, 183] width 6 height 6
click at [18, 150] on div at bounding box center [19, 149] width 6 height 6
click at [122, 303] on icon at bounding box center [118, 363] width 8 height 8
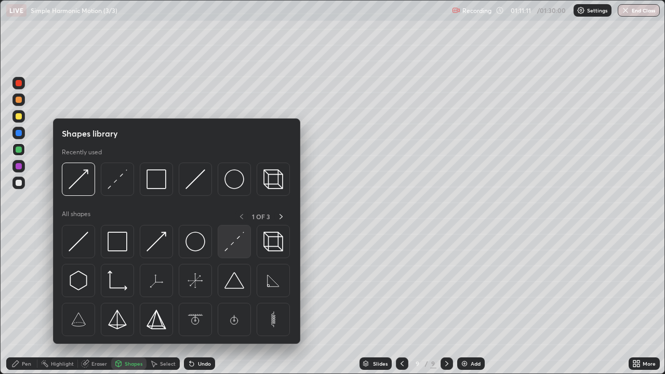
click at [228, 245] on img at bounding box center [234, 242] width 20 height 20
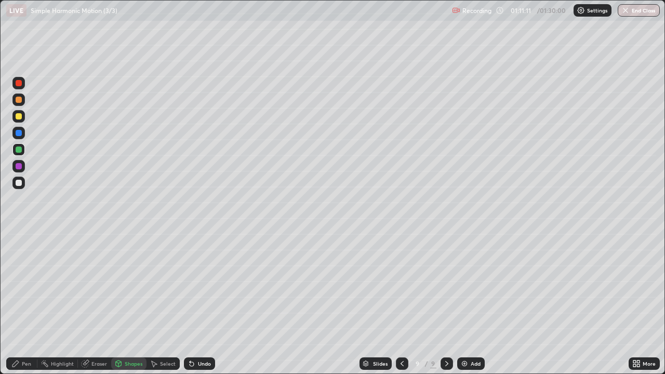
click at [18, 133] on div at bounding box center [19, 133] width 6 height 6
click at [27, 303] on div "Pen" at bounding box center [26, 363] width 9 height 5
click at [18, 183] on div at bounding box center [19, 183] width 6 height 6
click at [19, 166] on div at bounding box center [19, 166] width 6 height 6
click at [463, 303] on img at bounding box center [464, 363] width 8 height 8
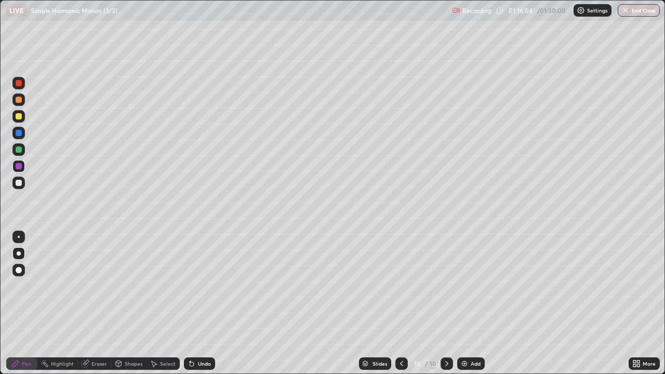
click at [16, 115] on div at bounding box center [19, 116] width 6 height 6
click at [130, 303] on div "Shapes" at bounding box center [134, 363] width 18 height 5
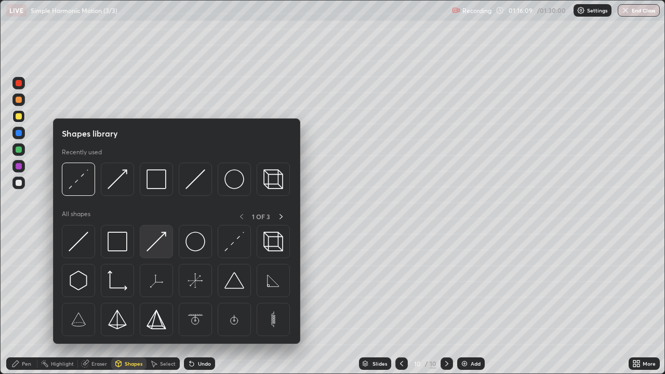
click at [152, 247] on img at bounding box center [156, 242] width 20 height 20
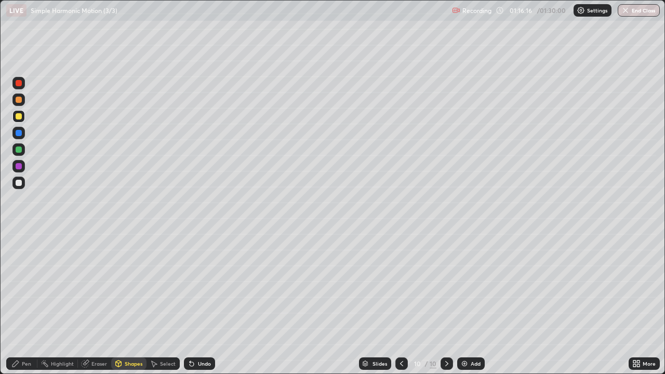
click at [24, 303] on div "Pen" at bounding box center [21, 363] width 31 height 12
click at [18, 181] on div at bounding box center [19, 183] width 6 height 6
click at [400, 303] on icon at bounding box center [401, 363] width 3 height 5
click at [446, 303] on icon at bounding box center [446, 363] width 8 height 8
click at [23, 118] on div at bounding box center [18, 116] width 12 height 12
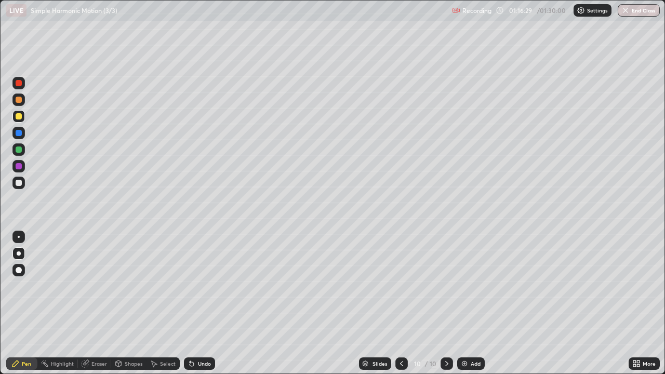
click at [23, 181] on div at bounding box center [18, 183] width 12 height 12
click at [379, 303] on div "Slides" at bounding box center [379, 363] width 15 height 5
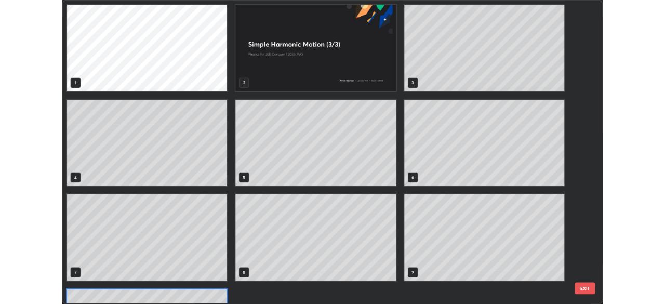
scroll to position [370, 659]
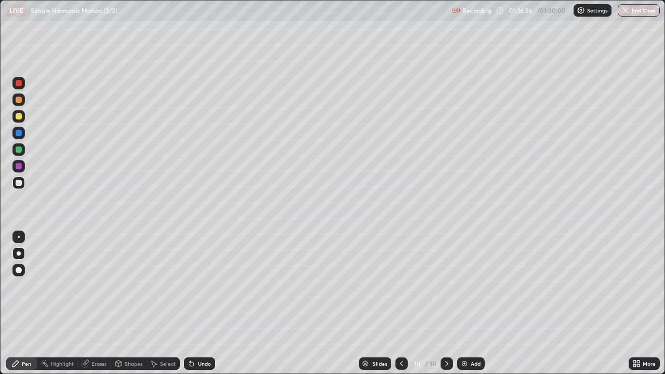
click at [18, 150] on div at bounding box center [19, 149] width 6 height 6
click at [22, 183] on div at bounding box center [18, 183] width 12 height 12
click at [21, 152] on div at bounding box center [18, 149] width 12 height 12
click at [16, 184] on div at bounding box center [19, 183] width 6 height 6
click at [96, 303] on div "Eraser" at bounding box center [99, 363] width 16 height 5
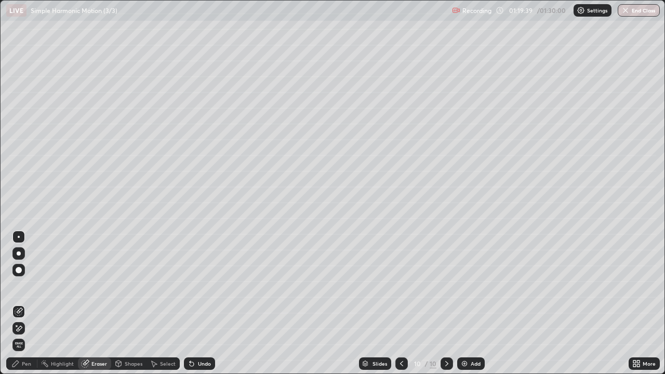
click at [21, 303] on icon at bounding box center [20, 328] width 6 height 5
click at [23, 303] on div "Pen" at bounding box center [26, 363] width 9 height 5
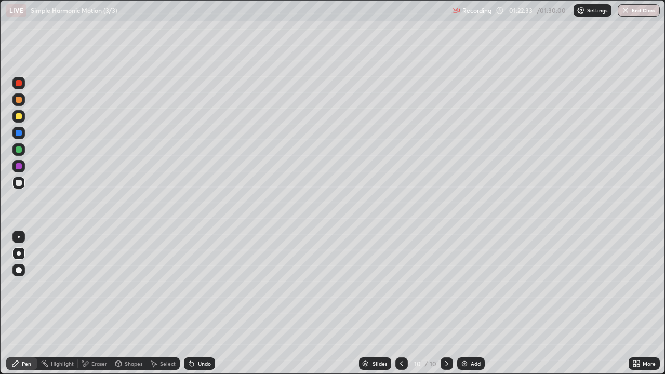
click at [468, 303] on div "Add" at bounding box center [471, 363] width 28 height 12
click at [20, 116] on div at bounding box center [19, 116] width 6 height 6
click at [19, 253] on div at bounding box center [19, 253] width 4 height 4
click at [639, 303] on icon at bounding box center [638, 361] width 3 height 3
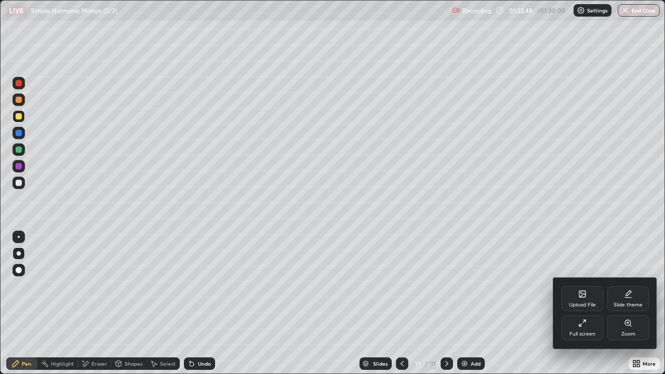
click at [579, 303] on icon at bounding box center [580, 325] width 3 height 3
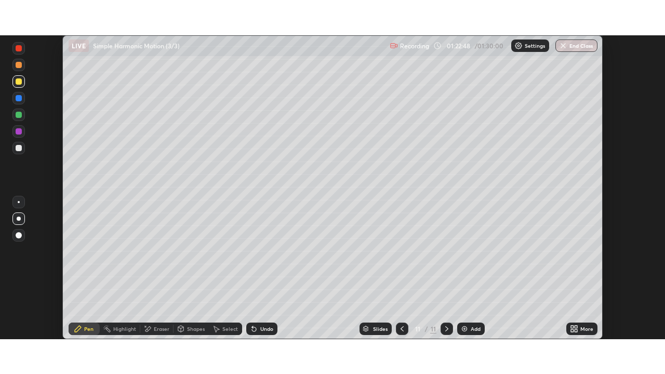
scroll to position [51629, 51268]
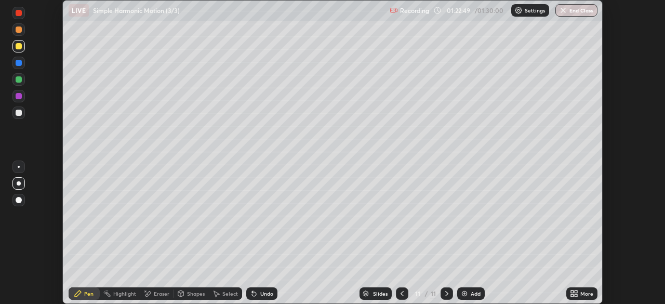
click at [578, 293] on div "More" at bounding box center [581, 293] width 31 height 12
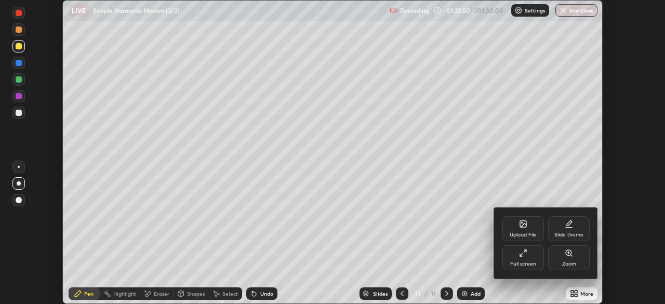
click at [520, 259] on div "Full screen" at bounding box center [523, 257] width 42 height 25
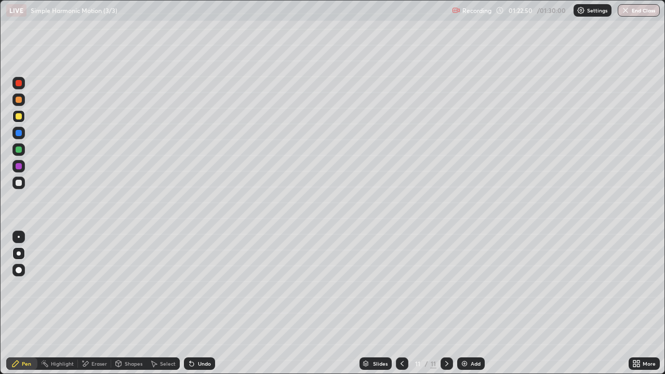
scroll to position [374, 665]
click at [129, 303] on div "Shapes" at bounding box center [134, 363] width 18 height 5
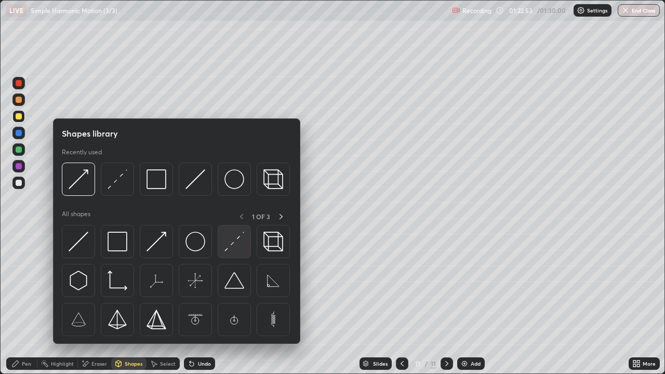
click at [237, 253] on div at bounding box center [234, 241] width 33 height 33
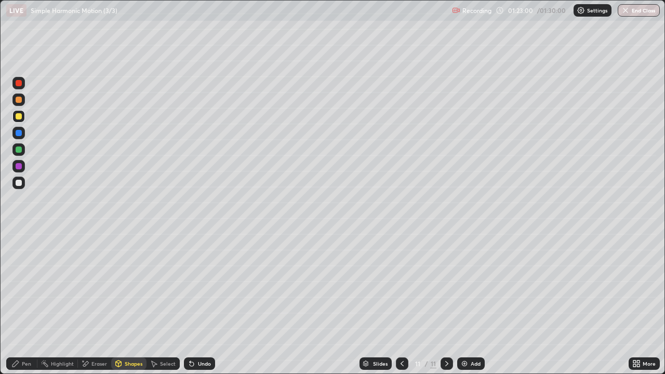
click at [122, 303] on div "Shapes" at bounding box center [128, 363] width 35 height 12
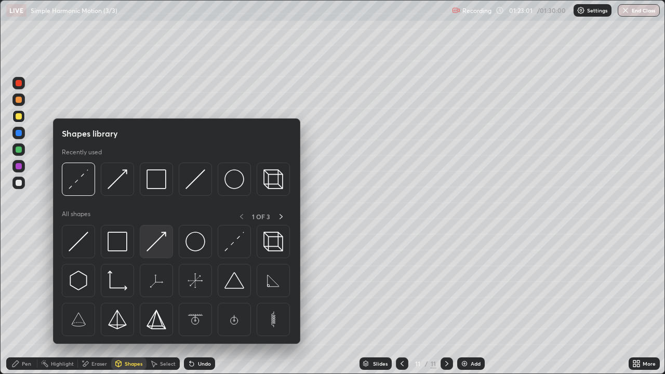
click at [156, 248] on img at bounding box center [156, 242] width 20 height 20
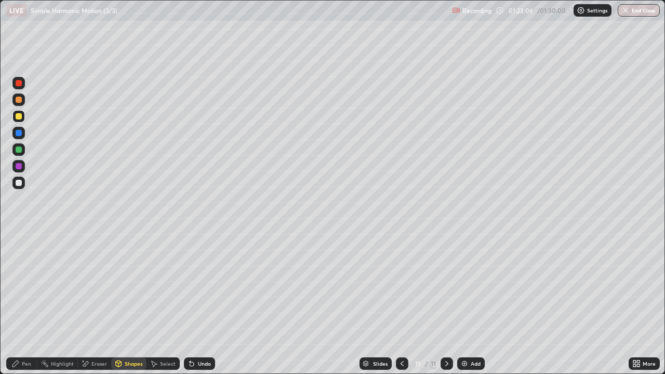
click at [93, 303] on div "Eraser" at bounding box center [99, 363] width 16 height 5
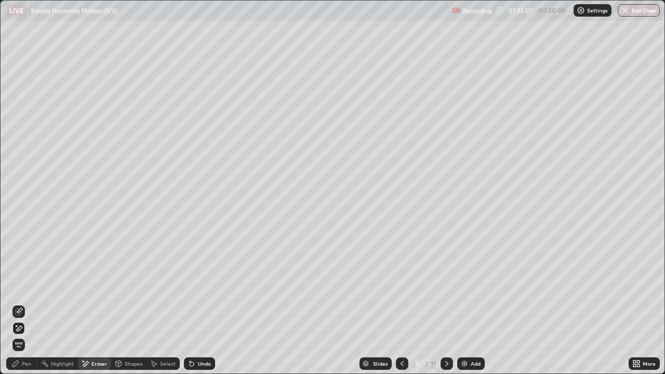
click at [20, 303] on icon at bounding box center [19, 311] width 8 height 8
click at [126, 303] on div "Shapes" at bounding box center [134, 363] width 18 height 5
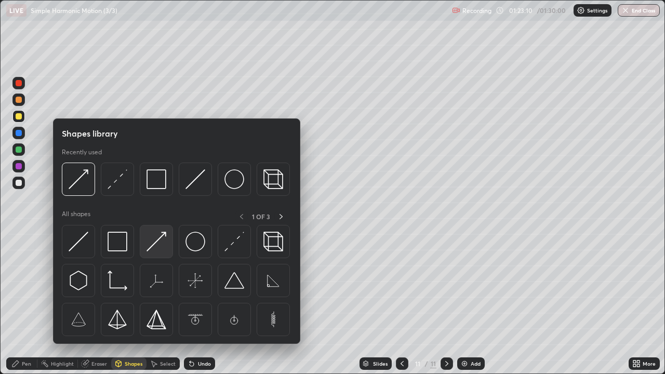
click at [156, 247] on img at bounding box center [156, 242] width 20 height 20
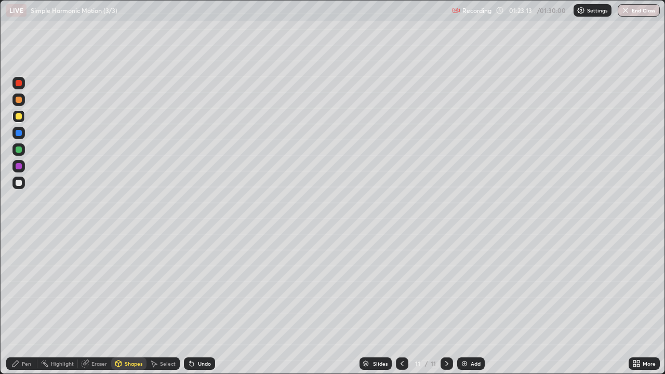
click at [31, 303] on div "Pen" at bounding box center [26, 363] width 9 height 5
click at [400, 303] on icon at bounding box center [402, 363] width 8 height 8
click at [403, 303] on div at bounding box center [402, 363] width 12 height 12
click at [444, 303] on icon at bounding box center [446, 363] width 8 height 8
click at [445, 303] on icon at bounding box center [446, 363] width 8 height 8
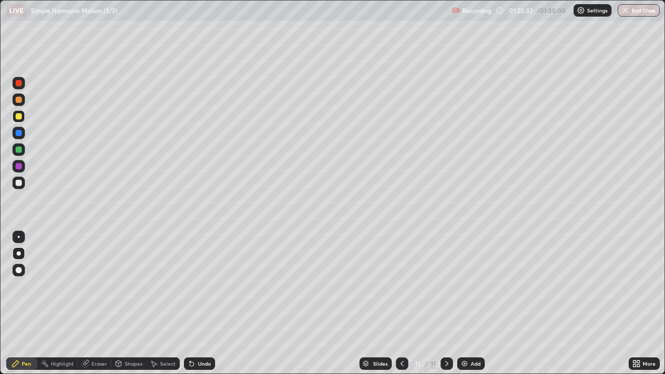
click at [117, 303] on icon at bounding box center [119, 363] width 6 height 2
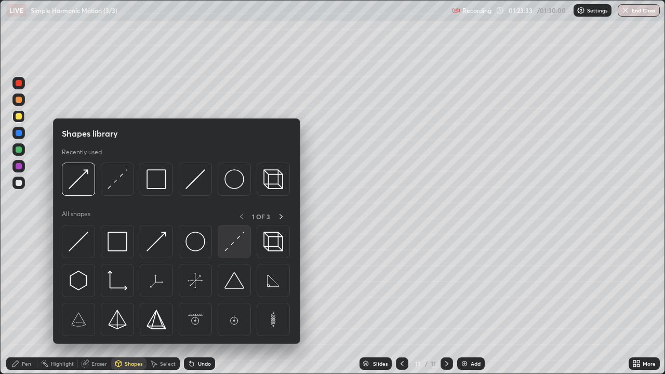
click at [226, 244] on img at bounding box center [234, 242] width 20 height 20
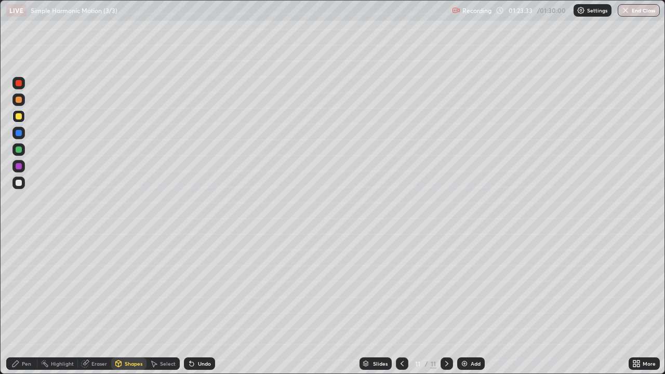
click at [16, 132] on div at bounding box center [19, 133] width 6 height 6
click at [20, 303] on div "Pen" at bounding box center [21, 363] width 31 height 12
click at [18, 149] on div at bounding box center [19, 149] width 6 height 6
click at [20, 134] on div at bounding box center [19, 133] width 6 height 6
click at [20, 114] on div at bounding box center [19, 116] width 6 height 6
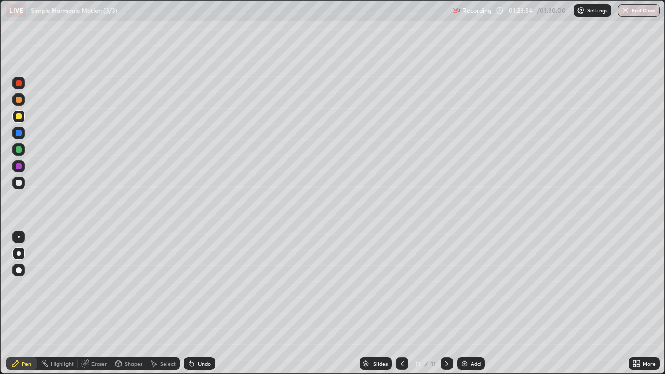
click at [201, 303] on div "Undo" at bounding box center [204, 363] width 13 height 5
click at [18, 150] on div at bounding box center [19, 149] width 6 height 6
click at [20, 118] on div at bounding box center [19, 116] width 6 height 6
click at [16, 187] on div at bounding box center [18, 183] width 12 height 12
click at [125, 303] on div "Shapes" at bounding box center [134, 363] width 18 height 5
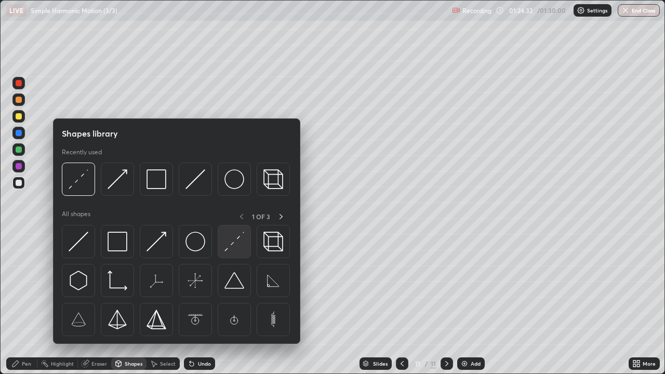
click at [234, 249] on img at bounding box center [234, 242] width 20 height 20
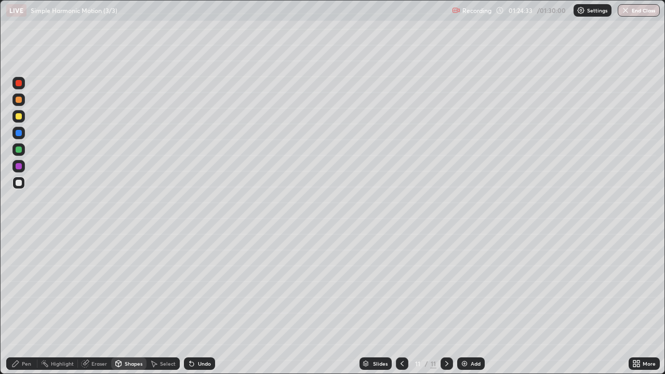
click at [20, 166] on div at bounding box center [19, 166] width 6 height 6
click at [16, 149] on div at bounding box center [19, 149] width 6 height 6
click at [196, 303] on div "Undo" at bounding box center [199, 363] width 31 height 12
click at [191, 303] on icon at bounding box center [192, 364] width 4 height 4
click at [18, 181] on div at bounding box center [19, 183] width 6 height 6
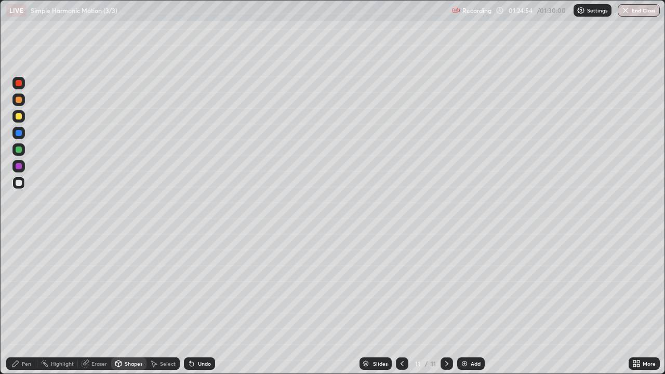
click at [21, 167] on div at bounding box center [19, 166] width 6 height 6
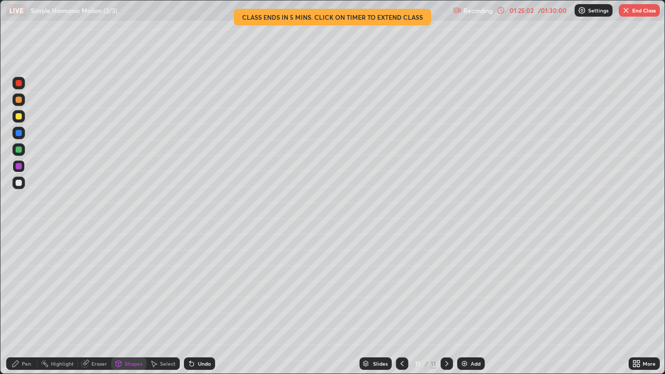
click at [19, 303] on icon at bounding box center [15, 363] width 8 height 8
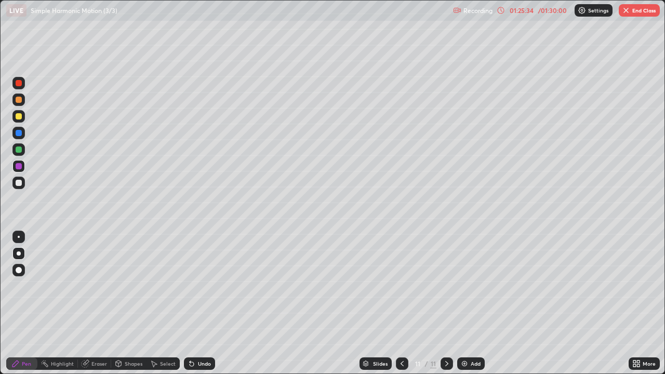
click at [19, 182] on div at bounding box center [19, 183] width 6 height 6
click at [20, 151] on div at bounding box center [19, 149] width 6 height 6
click at [197, 303] on div "Undo" at bounding box center [199, 363] width 31 height 12
click at [463, 303] on img at bounding box center [464, 363] width 8 height 8
click at [19, 113] on div at bounding box center [19, 116] width 6 height 6
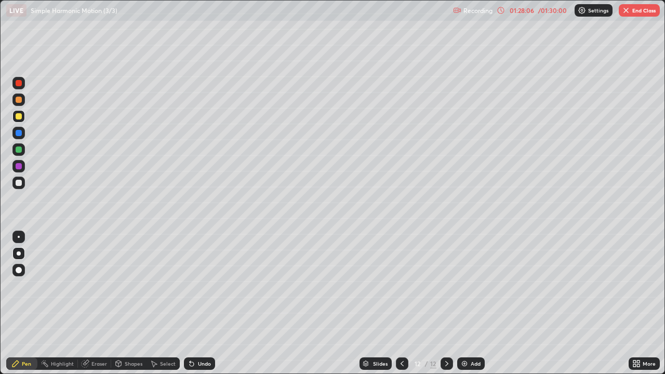
click at [199, 303] on div "Undo" at bounding box center [199, 363] width 31 height 12
click at [201, 303] on div "Undo" at bounding box center [199, 363] width 31 height 12
click at [157, 303] on icon at bounding box center [154, 363] width 8 height 8
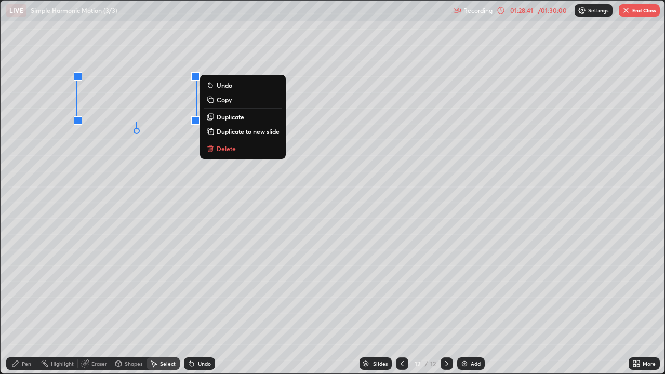
click at [136, 206] on div "0 ° Undo Copy Duplicate Duplicate to new slide Delete" at bounding box center [333, 187] width 664 height 373
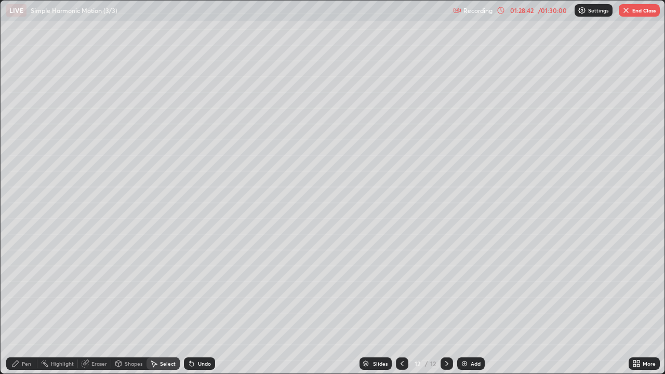
click at [21, 303] on div "Pen" at bounding box center [21, 363] width 31 height 12
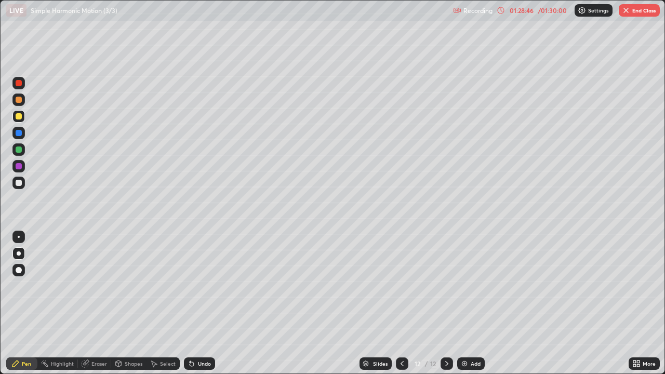
click at [128, 303] on div "Shapes" at bounding box center [134, 363] width 18 height 5
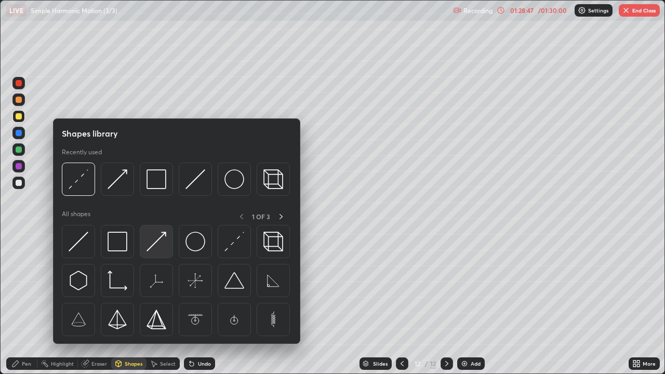
click at [153, 247] on img at bounding box center [156, 242] width 20 height 20
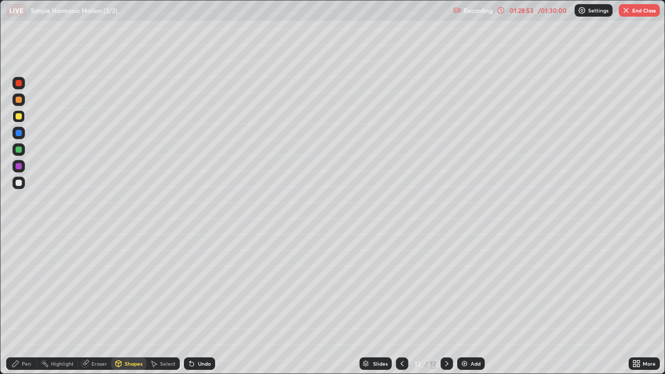
click at [22, 303] on div "Pen" at bounding box center [26, 363] width 9 height 5
click at [125, 303] on div "Shapes" at bounding box center [134, 363] width 18 height 5
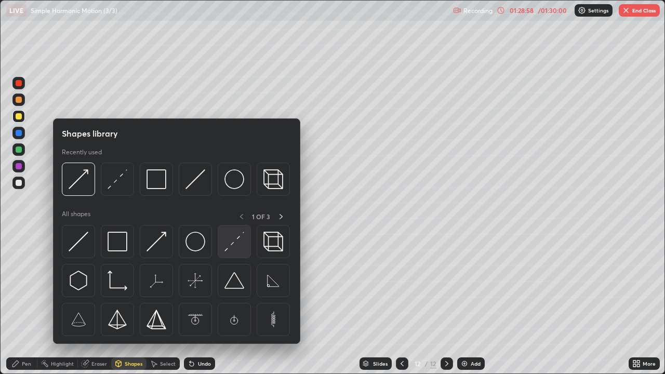
click at [231, 247] on img at bounding box center [234, 242] width 20 height 20
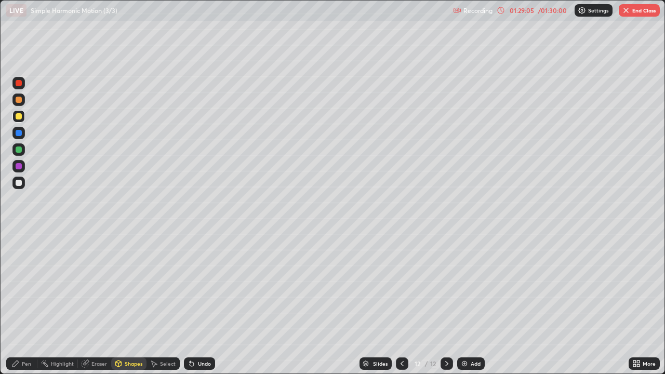
click at [24, 303] on div "Pen" at bounding box center [26, 363] width 9 height 5
click at [18, 183] on div at bounding box center [19, 183] width 6 height 6
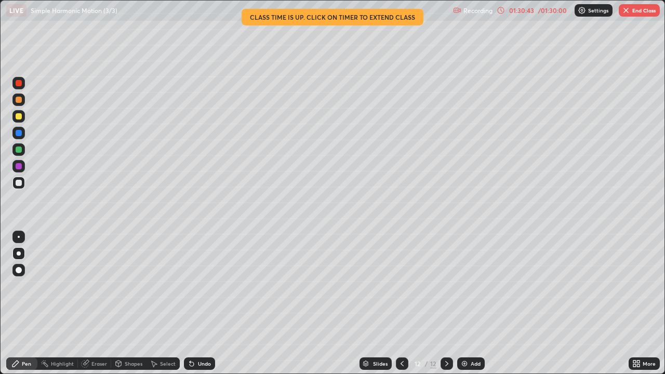
click at [19, 168] on div at bounding box center [19, 166] width 6 height 6
click at [19, 116] on div at bounding box center [19, 116] width 6 height 6
click at [161, 303] on div "Select" at bounding box center [168, 363] width 16 height 5
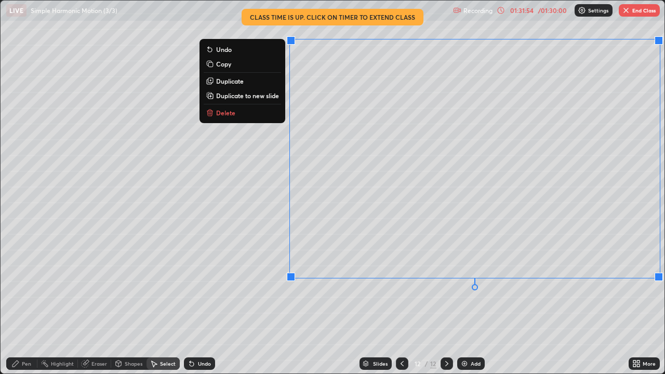
click at [121, 280] on div "0 ° Undo Copy Duplicate Duplicate to new slide Delete" at bounding box center [333, 187] width 664 height 373
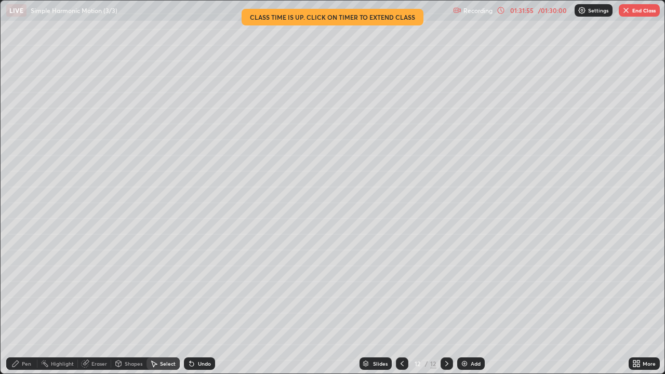
click at [15, 303] on icon at bounding box center [15, 363] width 6 height 6
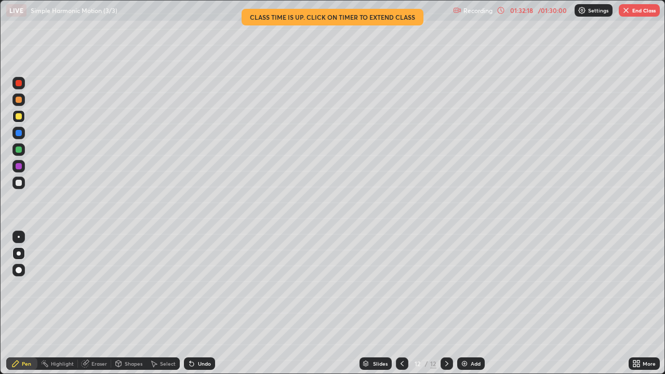
click at [16, 185] on div at bounding box center [19, 183] width 6 height 6
click at [20, 116] on div at bounding box center [19, 116] width 6 height 6
click at [529, 10] on div "01:33:57" at bounding box center [521, 10] width 29 height 6
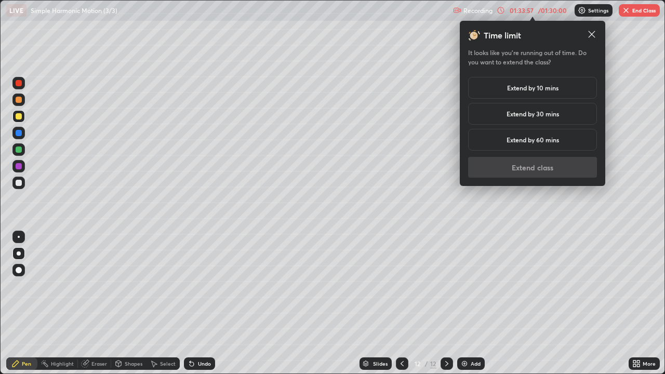
click at [541, 90] on h5 "Extend by 10 mins" at bounding box center [532, 87] width 51 height 9
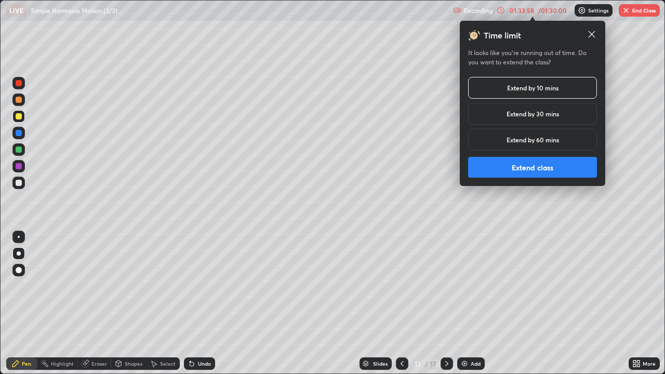
click at [540, 171] on button "Extend class" at bounding box center [532, 167] width 129 height 21
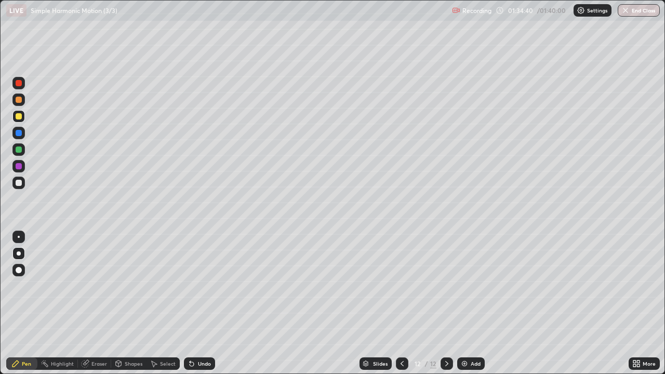
click at [19, 183] on div at bounding box center [19, 183] width 6 height 6
click at [192, 303] on icon at bounding box center [192, 364] width 4 height 4
click at [190, 303] on icon at bounding box center [192, 364] width 4 height 4
click at [84, 303] on icon at bounding box center [85, 363] width 7 height 7
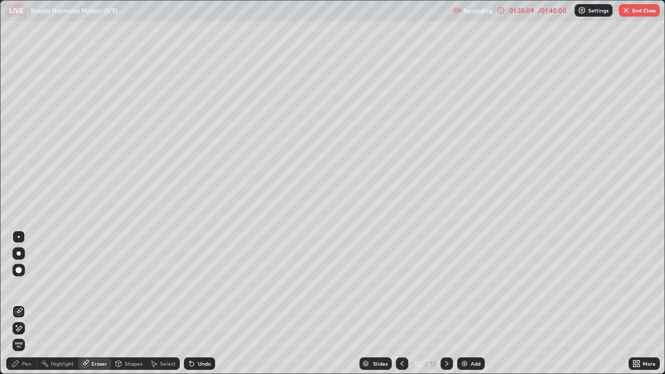
click at [17, 303] on icon at bounding box center [19, 328] width 8 height 9
click at [127, 303] on div "Shapes" at bounding box center [134, 363] width 18 height 5
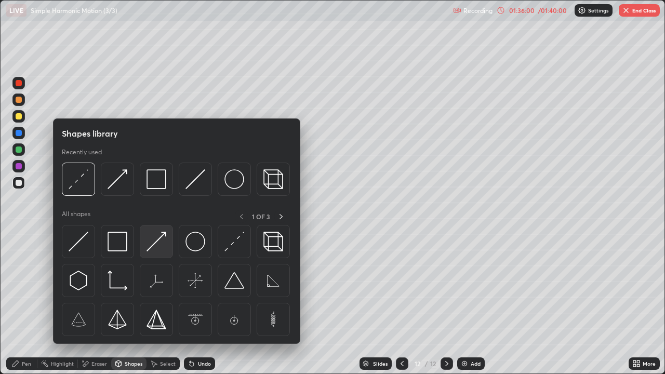
click at [156, 241] on img at bounding box center [156, 242] width 20 height 20
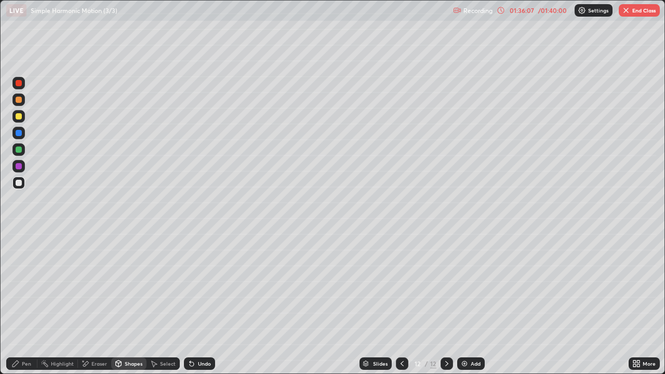
click at [20, 303] on icon at bounding box center [15, 363] width 8 height 8
click at [129, 303] on div "Shapes" at bounding box center [134, 363] width 18 height 5
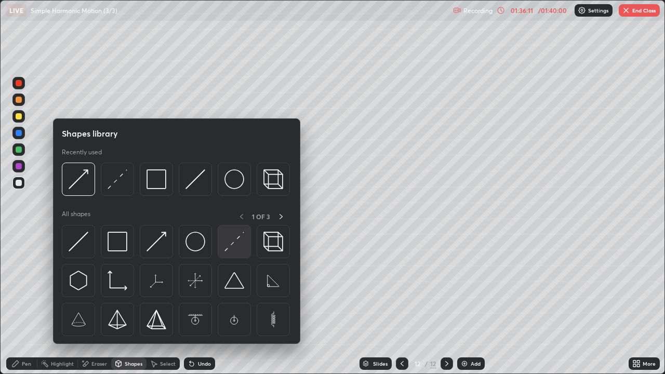
click at [245, 252] on div at bounding box center [234, 241] width 33 height 33
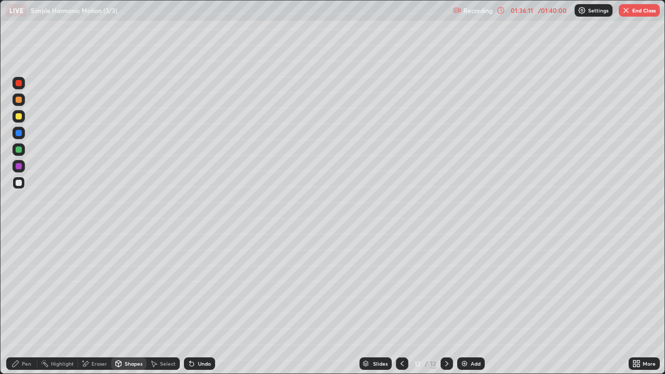
click at [16, 115] on div at bounding box center [19, 116] width 6 height 6
click at [25, 303] on div "Pen" at bounding box center [21, 363] width 31 height 12
click at [20, 183] on div at bounding box center [19, 183] width 6 height 6
click at [197, 303] on div "Undo" at bounding box center [199, 363] width 31 height 12
click at [18, 149] on div at bounding box center [19, 149] width 6 height 6
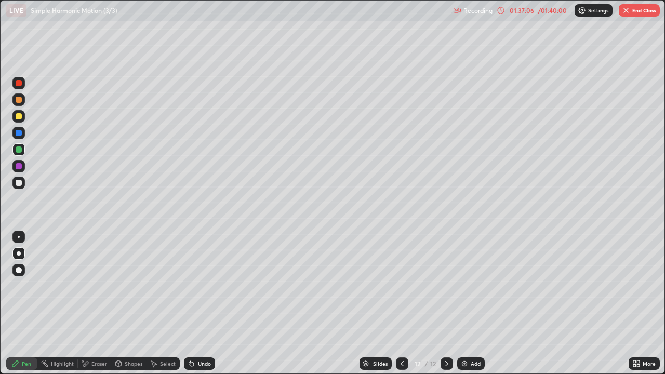
click at [17, 166] on div at bounding box center [19, 166] width 6 height 6
click at [20, 186] on div at bounding box center [18, 183] width 12 height 12
click at [19, 170] on div at bounding box center [18, 166] width 12 height 12
click at [473, 303] on div "Add" at bounding box center [471, 363] width 28 height 12
click at [21, 115] on div at bounding box center [19, 116] width 6 height 6
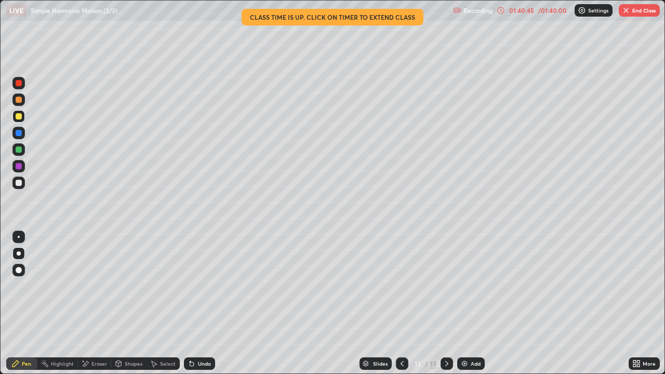
click at [534, 7] on div "01:40:45" at bounding box center [521, 10] width 29 height 6
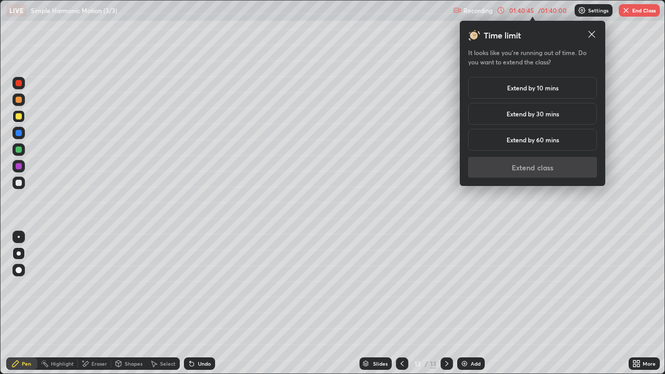
click at [509, 88] on h5 "Extend by 10 mins" at bounding box center [532, 87] width 51 height 9
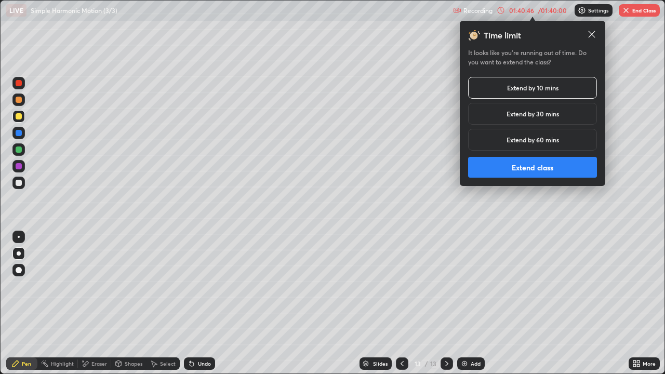
click at [516, 163] on button "Extend class" at bounding box center [532, 167] width 129 height 21
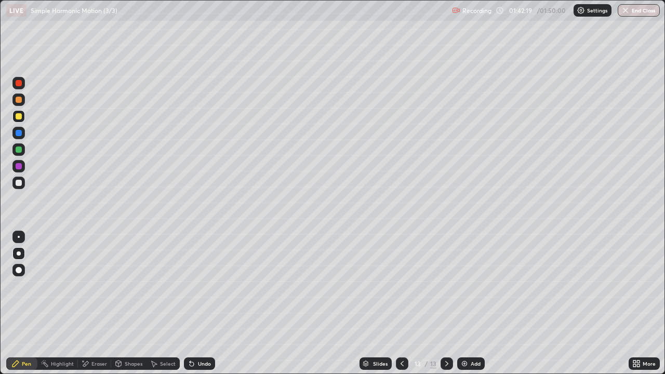
click at [129, 303] on div "Shapes" at bounding box center [134, 363] width 18 height 5
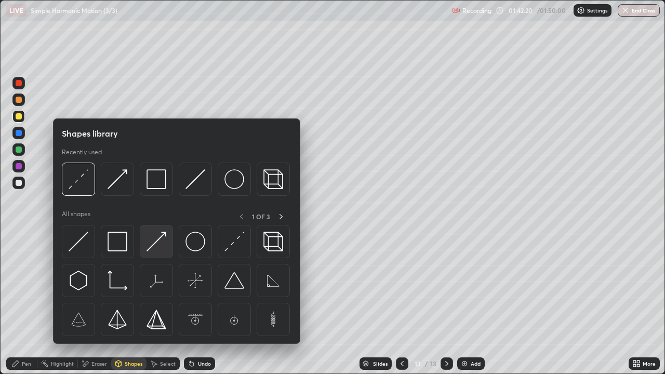
click at [158, 247] on img at bounding box center [156, 242] width 20 height 20
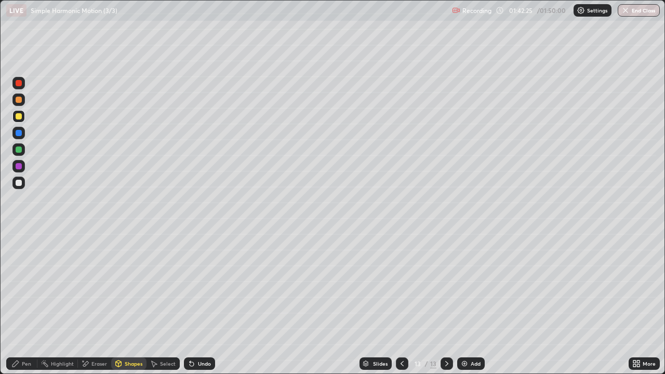
click at [21, 303] on div "Pen" at bounding box center [21, 363] width 31 height 12
click at [23, 185] on div at bounding box center [18, 183] width 12 height 12
click at [129, 303] on div "Shapes" at bounding box center [134, 363] width 18 height 5
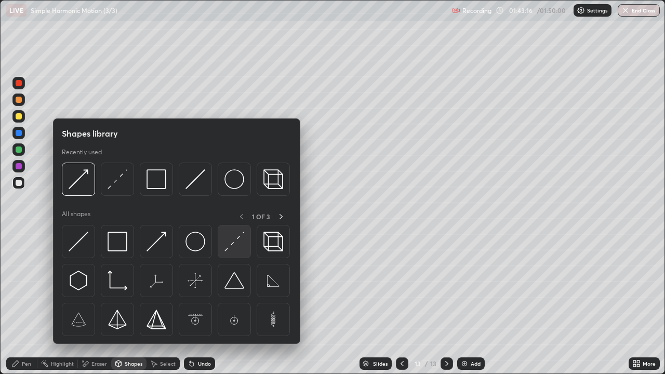
click at [230, 251] on img at bounding box center [234, 242] width 20 height 20
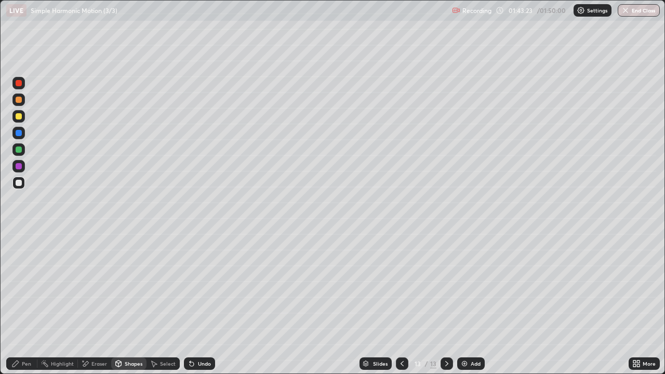
click at [199, 303] on div "Undo" at bounding box center [204, 363] width 13 height 5
click at [26, 303] on div "Pen" at bounding box center [26, 363] width 9 height 5
click at [20, 165] on div at bounding box center [19, 166] width 6 height 6
click at [19, 181] on div at bounding box center [19, 183] width 6 height 6
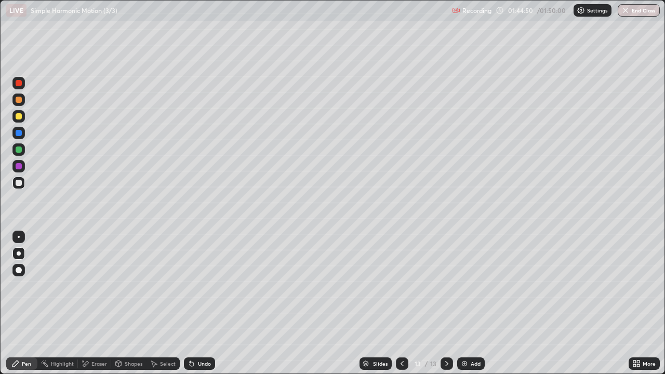
click at [18, 151] on div at bounding box center [19, 149] width 6 height 6
click at [17, 132] on div at bounding box center [19, 133] width 6 height 6
click at [633, 10] on button "End Class" at bounding box center [639, 10] width 41 height 12
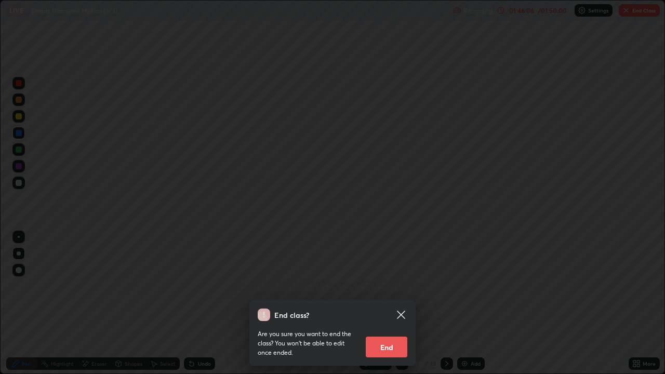
click at [386, 303] on button "End" at bounding box center [387, 347] width 42 height 21
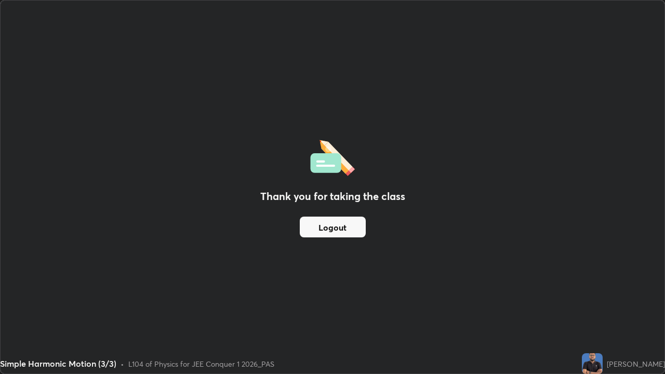
click at [345, 228] on button "Logout" at bounding box center [333, 227] width 66 height 21
